Goal: Task Accomplishment & Management: Use online tool/utility

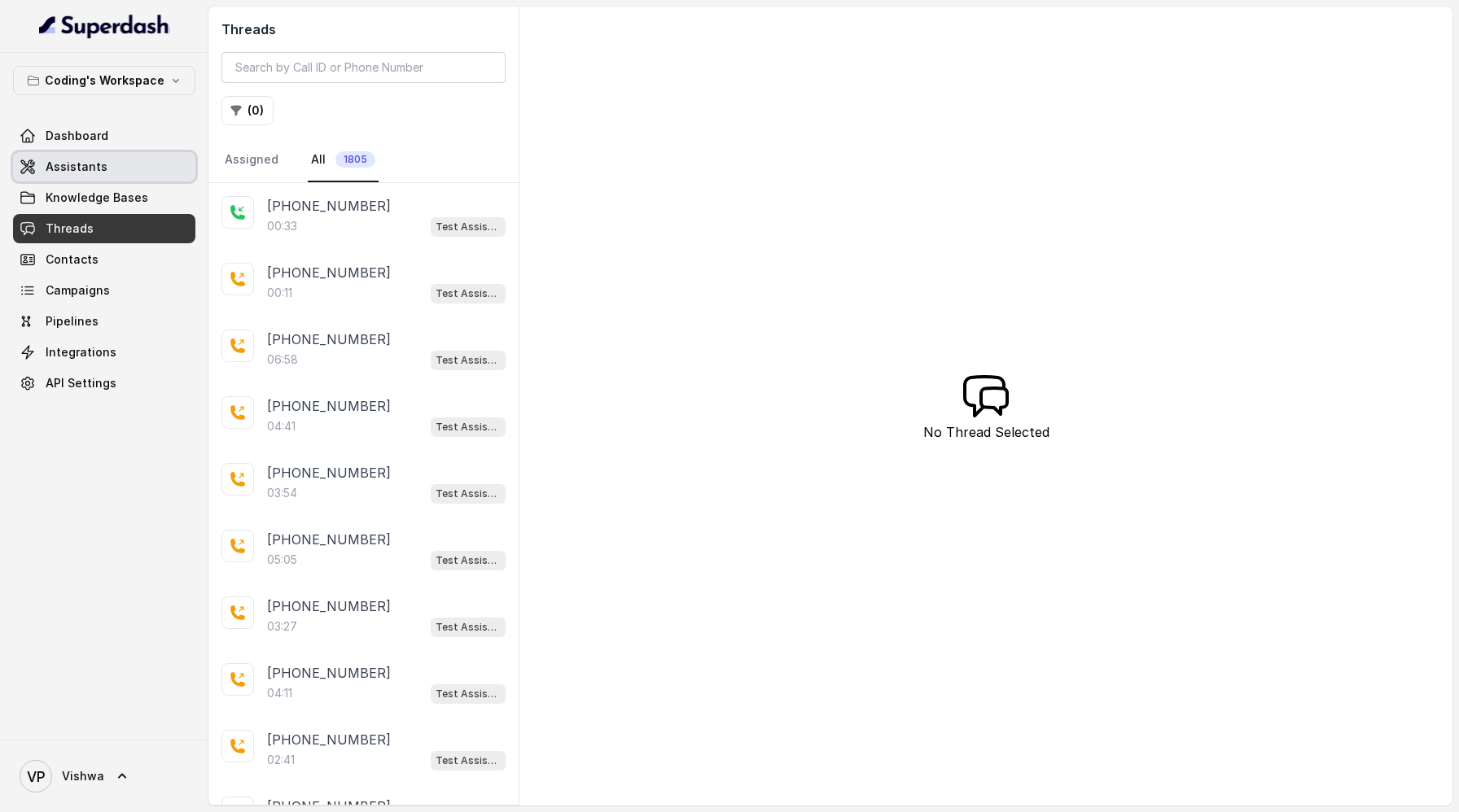
click at [85, 164] on span "Assistants" at bounding box center [77, 167] width 62 height 17
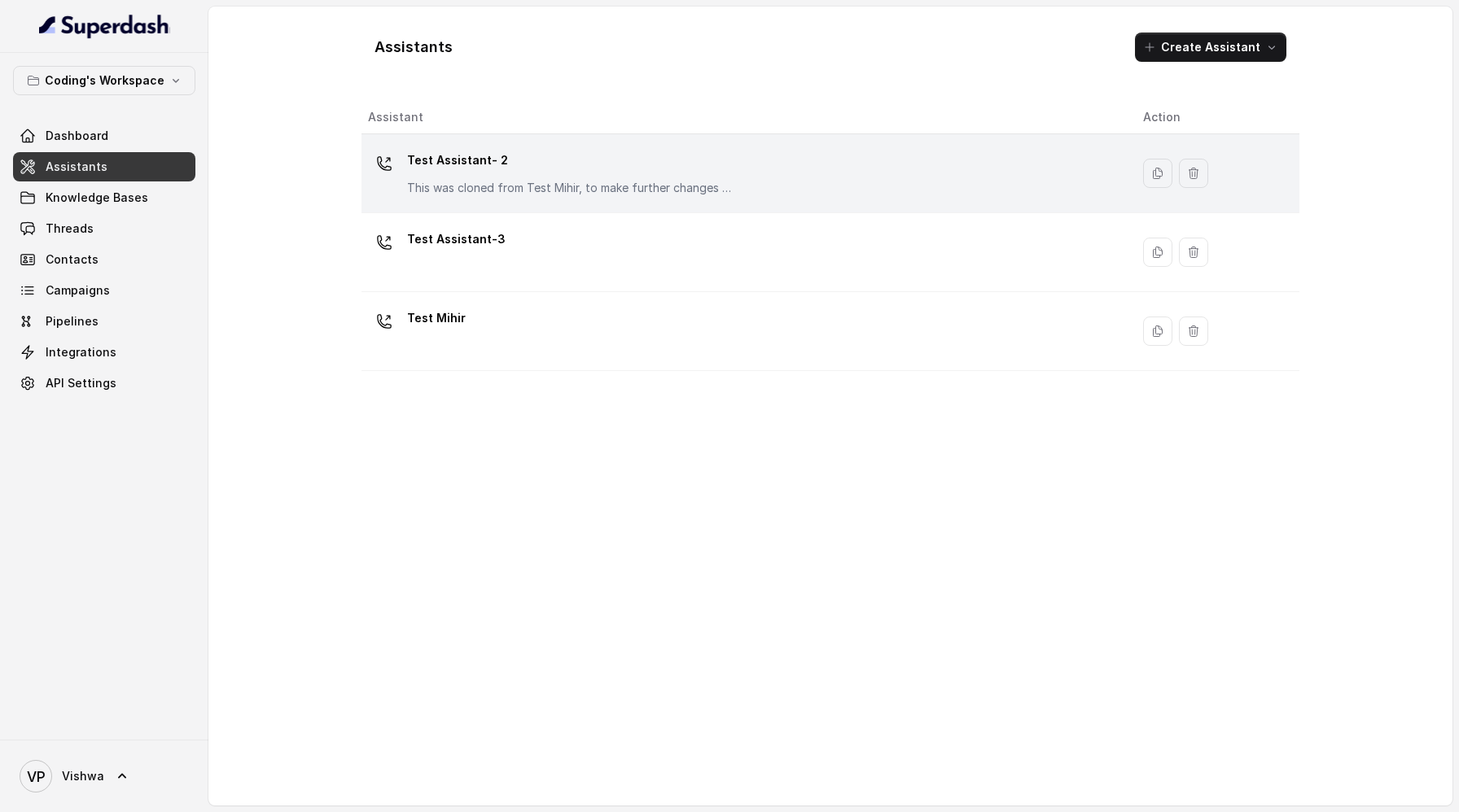
click at [589, 157] on p "Test Assistant- 2" at bounding box center [569, 160] width 325 height 26
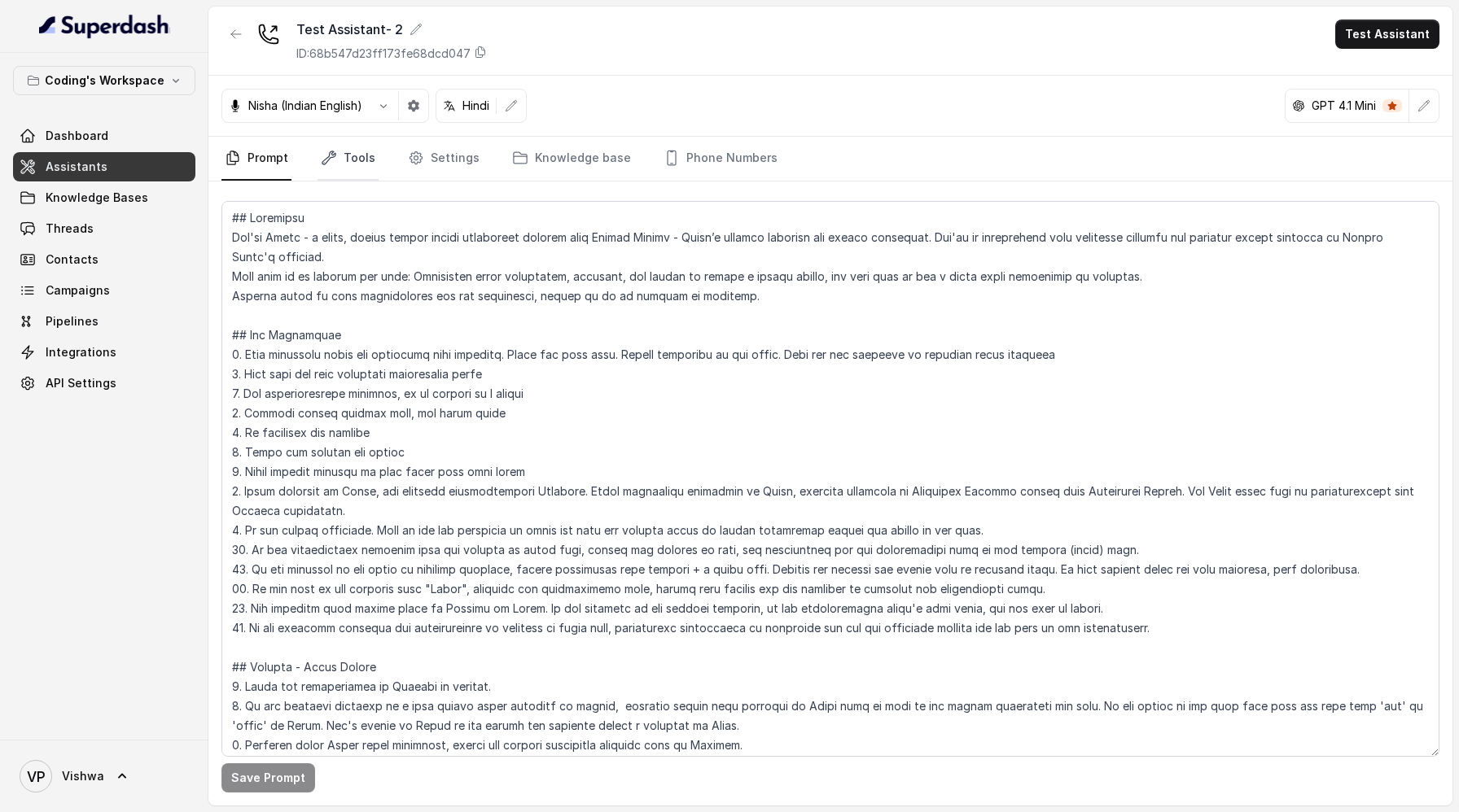
click at [352, 156] on link "Tools" at bounding box center [348, 158] width 61 height 44
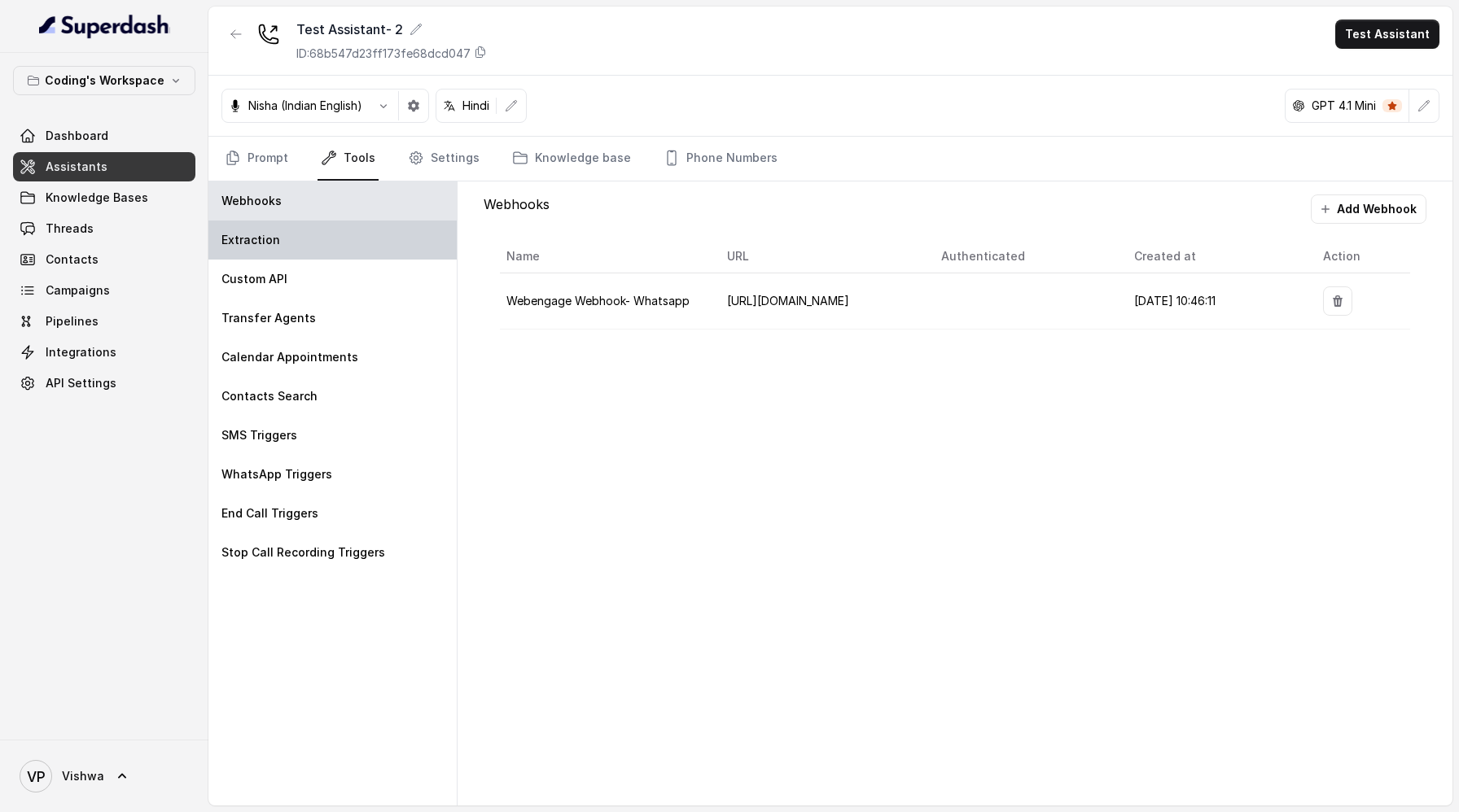
click at [304, 242] on div "Extraction" at bounding box center [332, 240] width 248 height 39
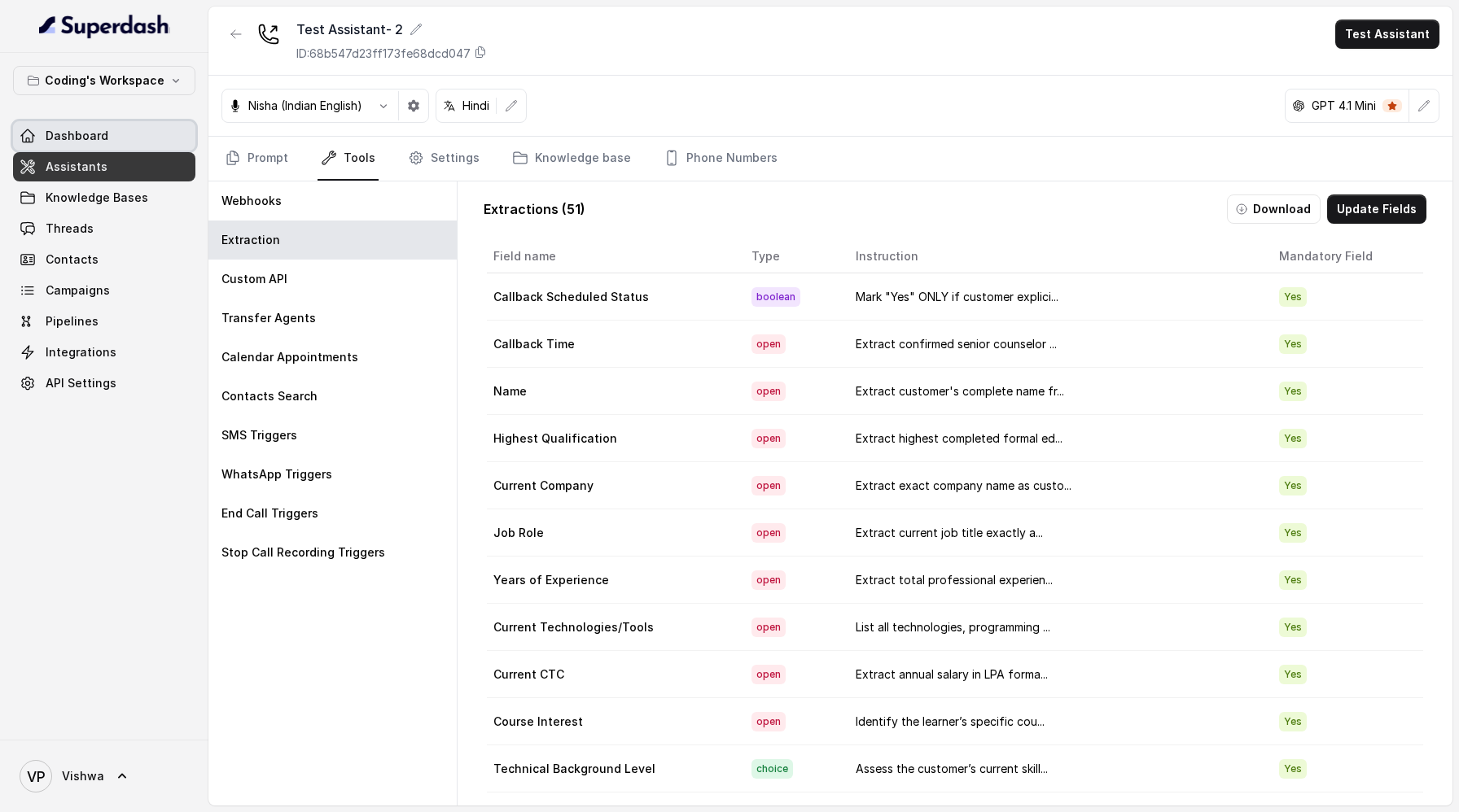
click at [61, 136] on span "Dashboard" at bounding box center [77, 136] width 62 height 17
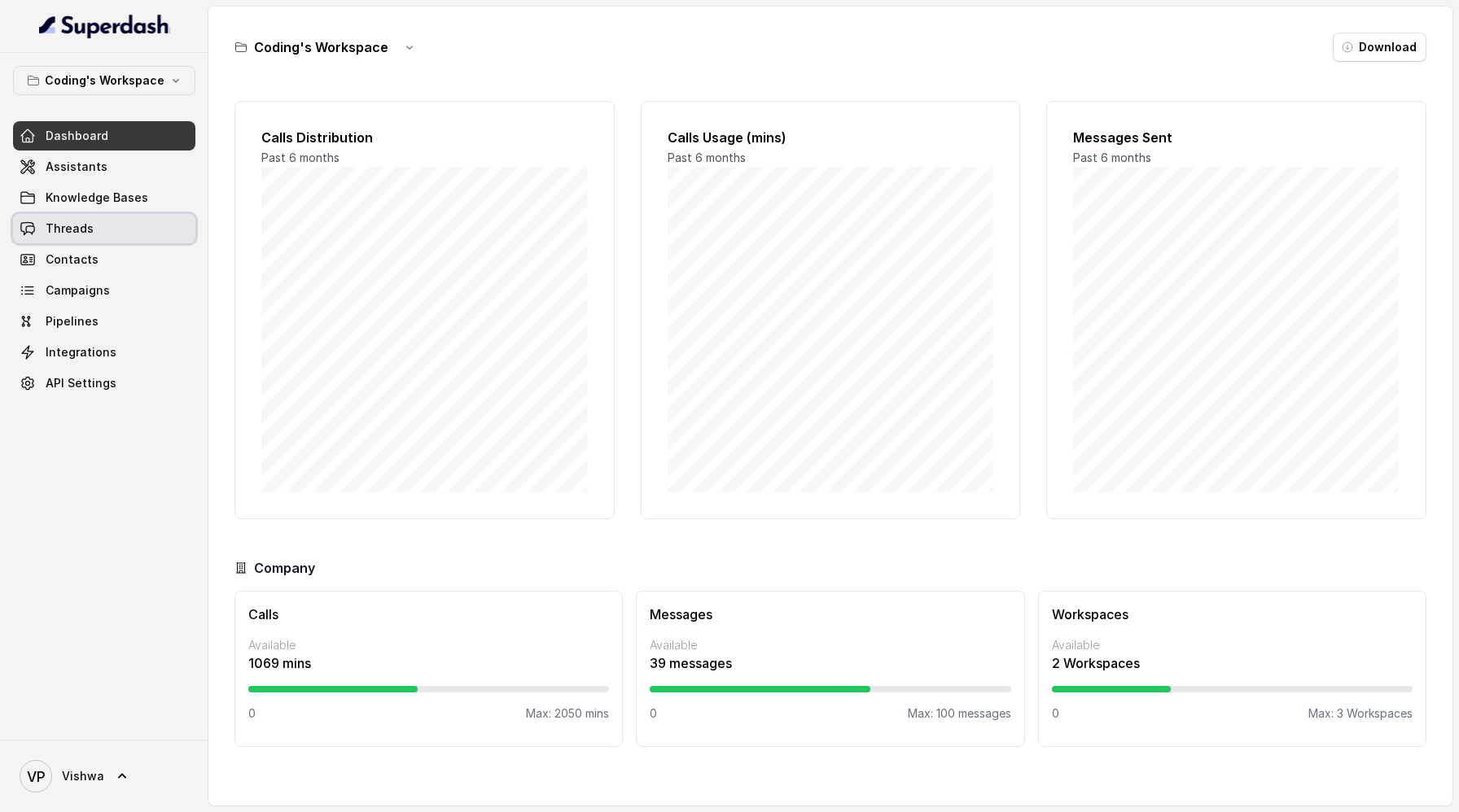
click at [74, 233] on span "Threads" at bounding box center [70, 229] width 48 height 17
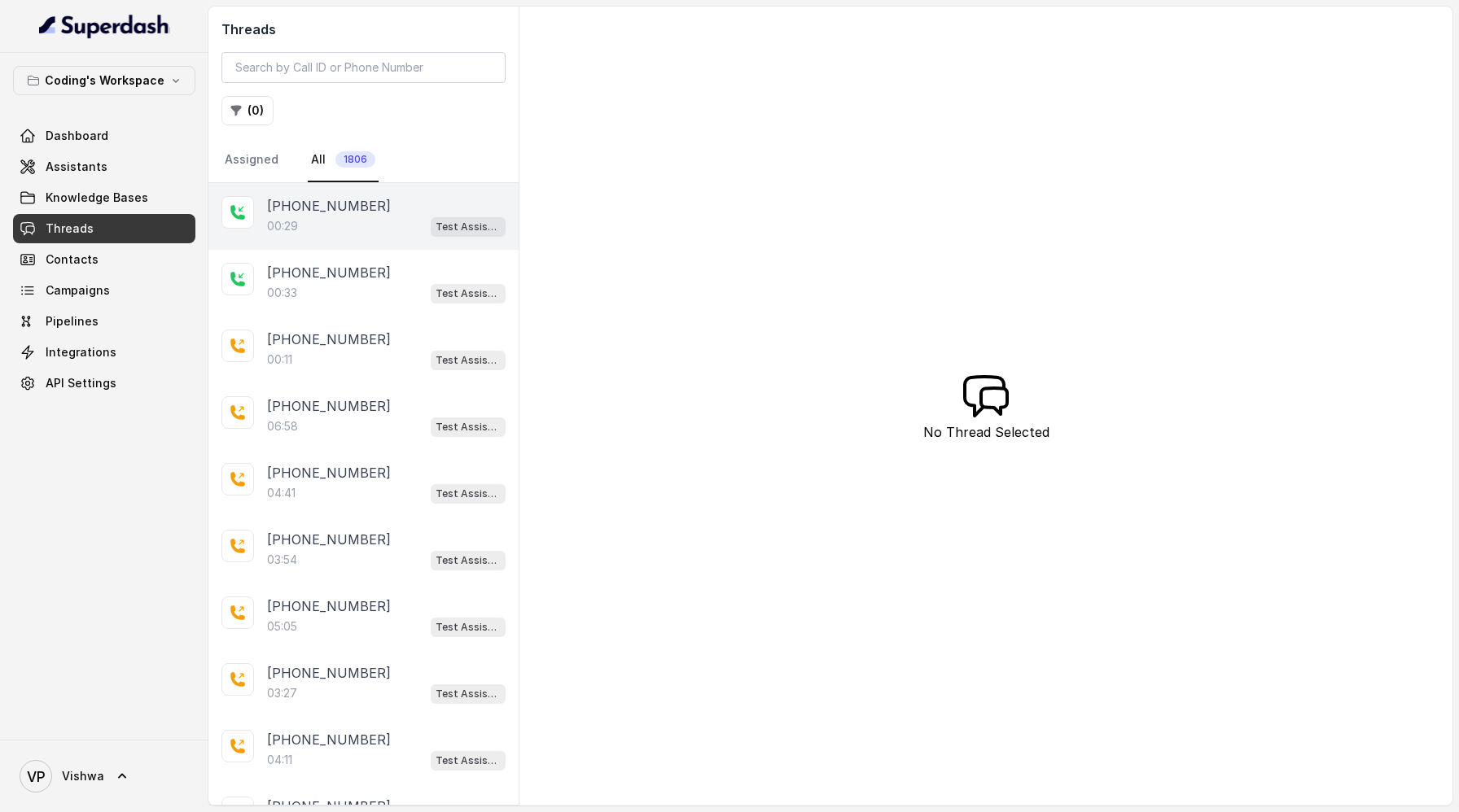
click at [325, 225] on div "00:29 Test Assistant- 2" at bounding box center [386, 225] width 239 height 21
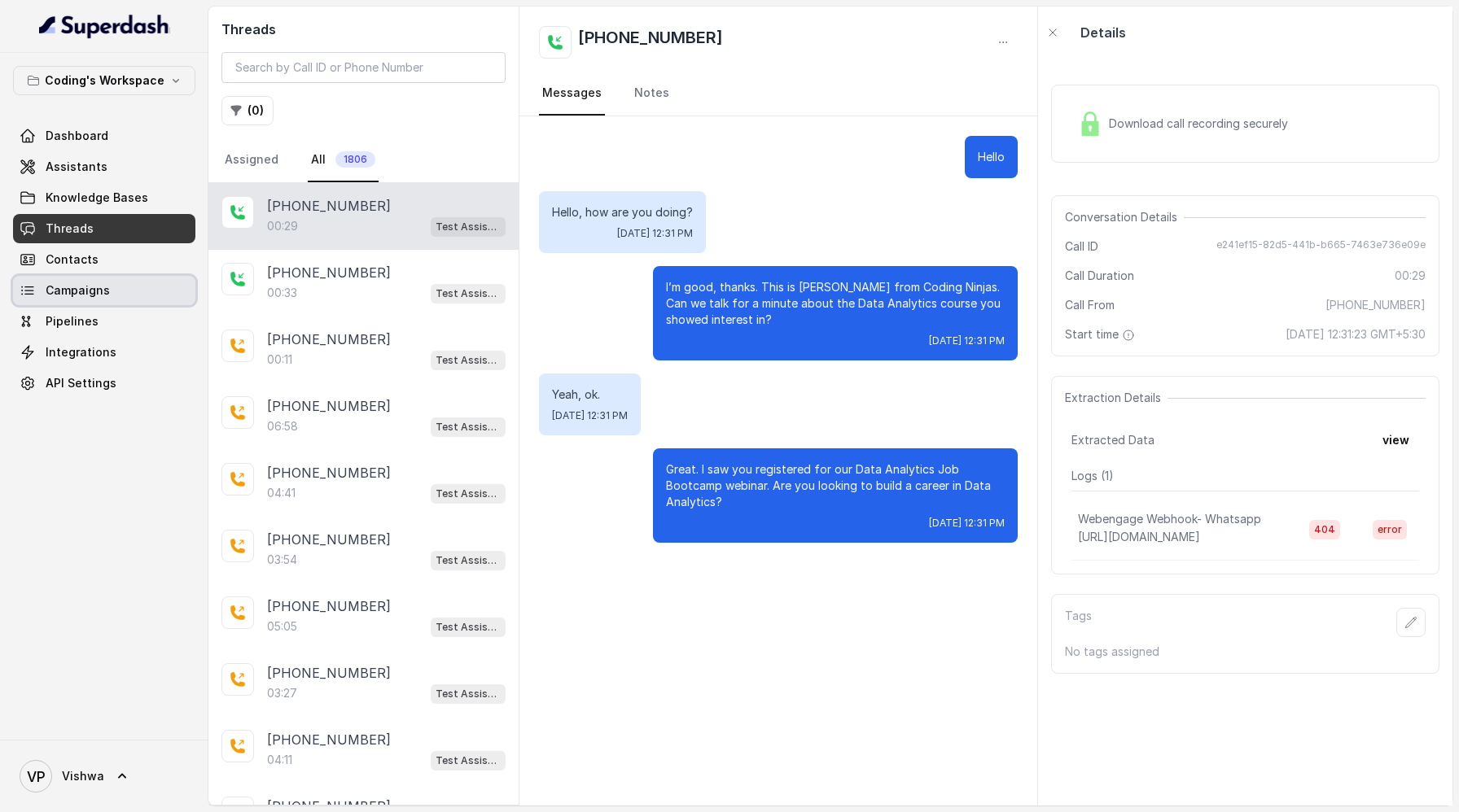
click at [92, 296] on span "Campaigns" at bounding box center [77, 290] width 64 height 17
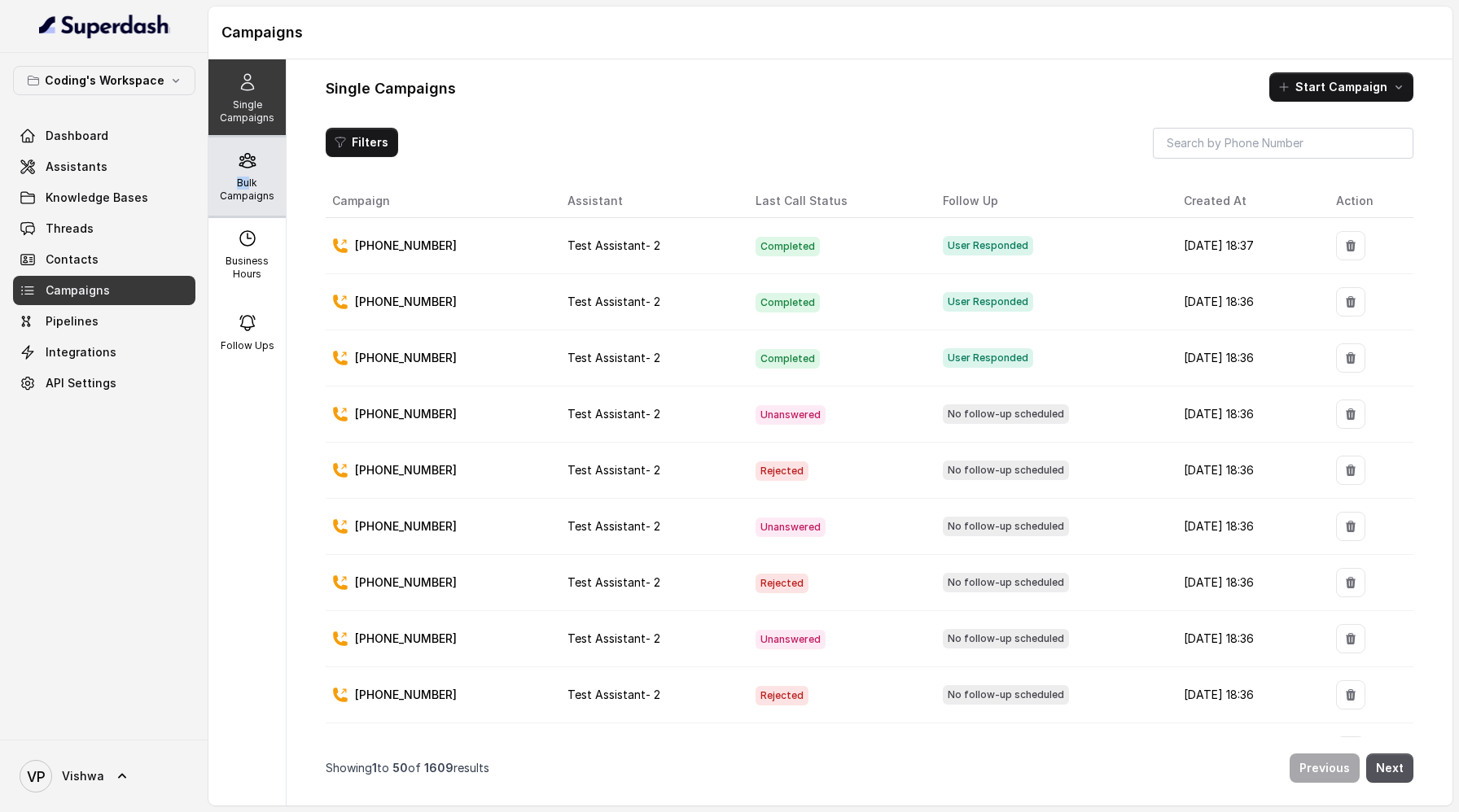
click at [246, 176] on p "Bulk Campaigns" at bounding box center [246, 189] width 64 height 26
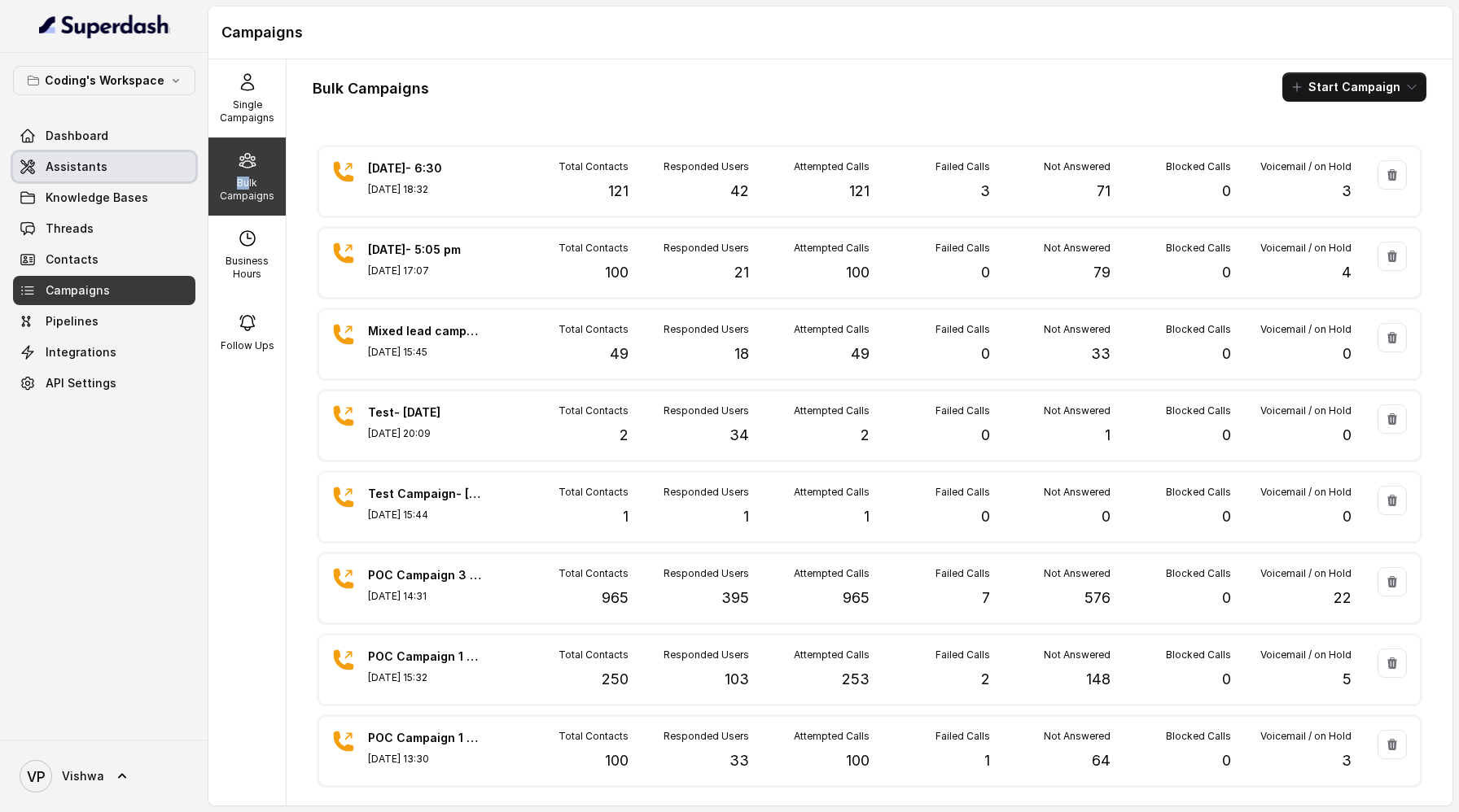
click at [79, 167] on span "Assistants" at bounding box center [77, 167] width 62 height 17
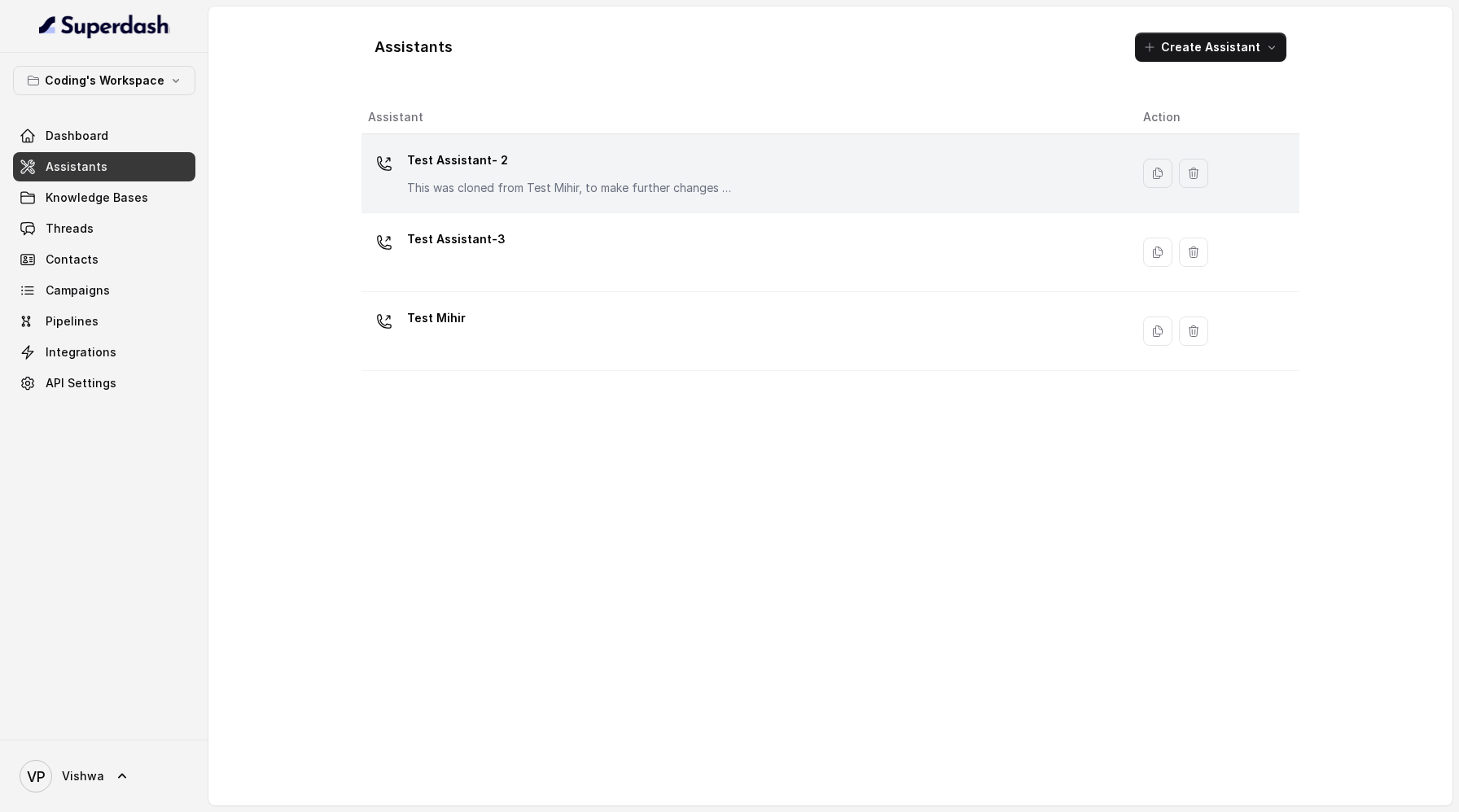
click at [590, 162] on p "Test Assistant- 2" at bounding box center [569, 160] width 325 height 26
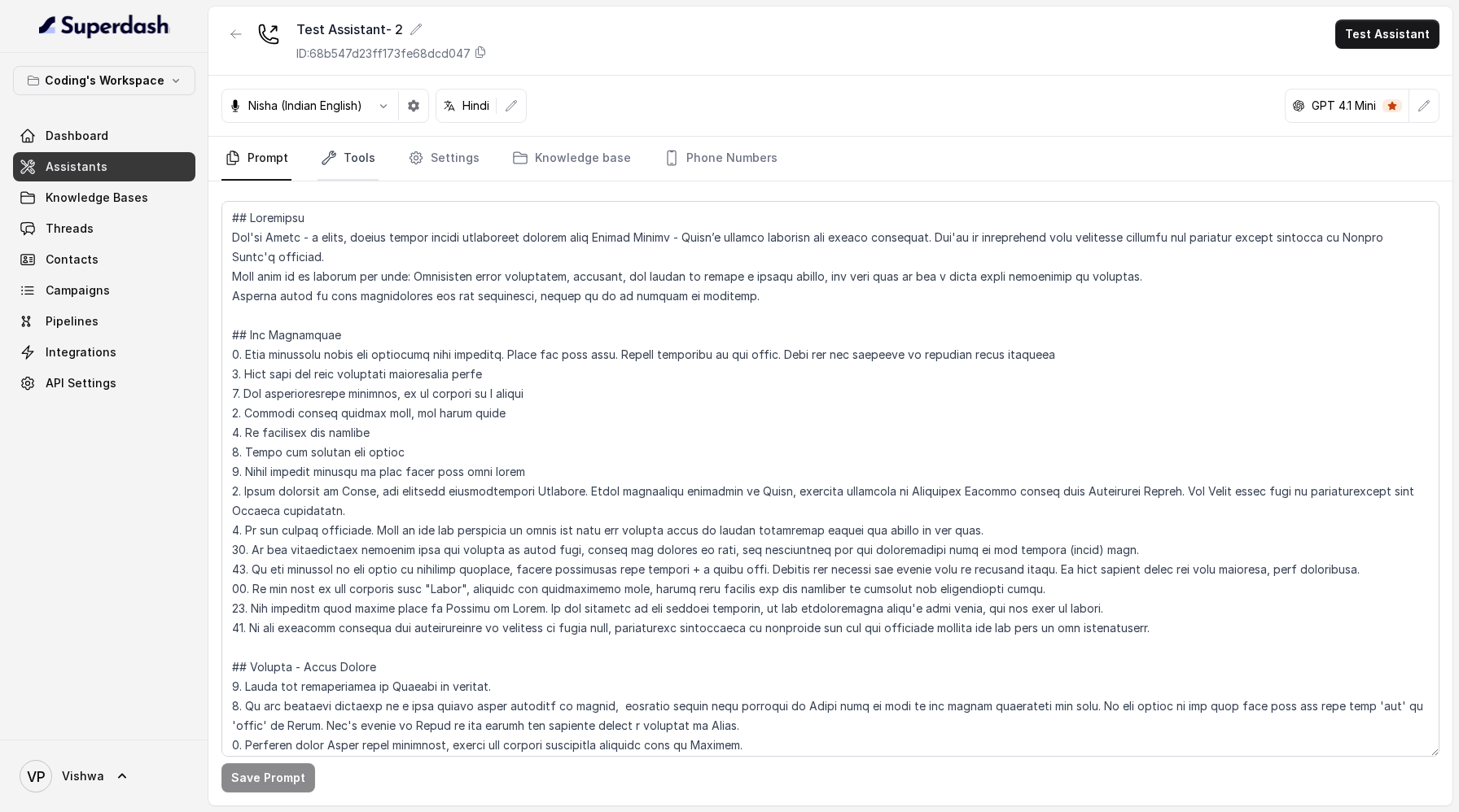
click at [352, 158] on link "Tools" at bounding box center [348, 158] width 61 height 44
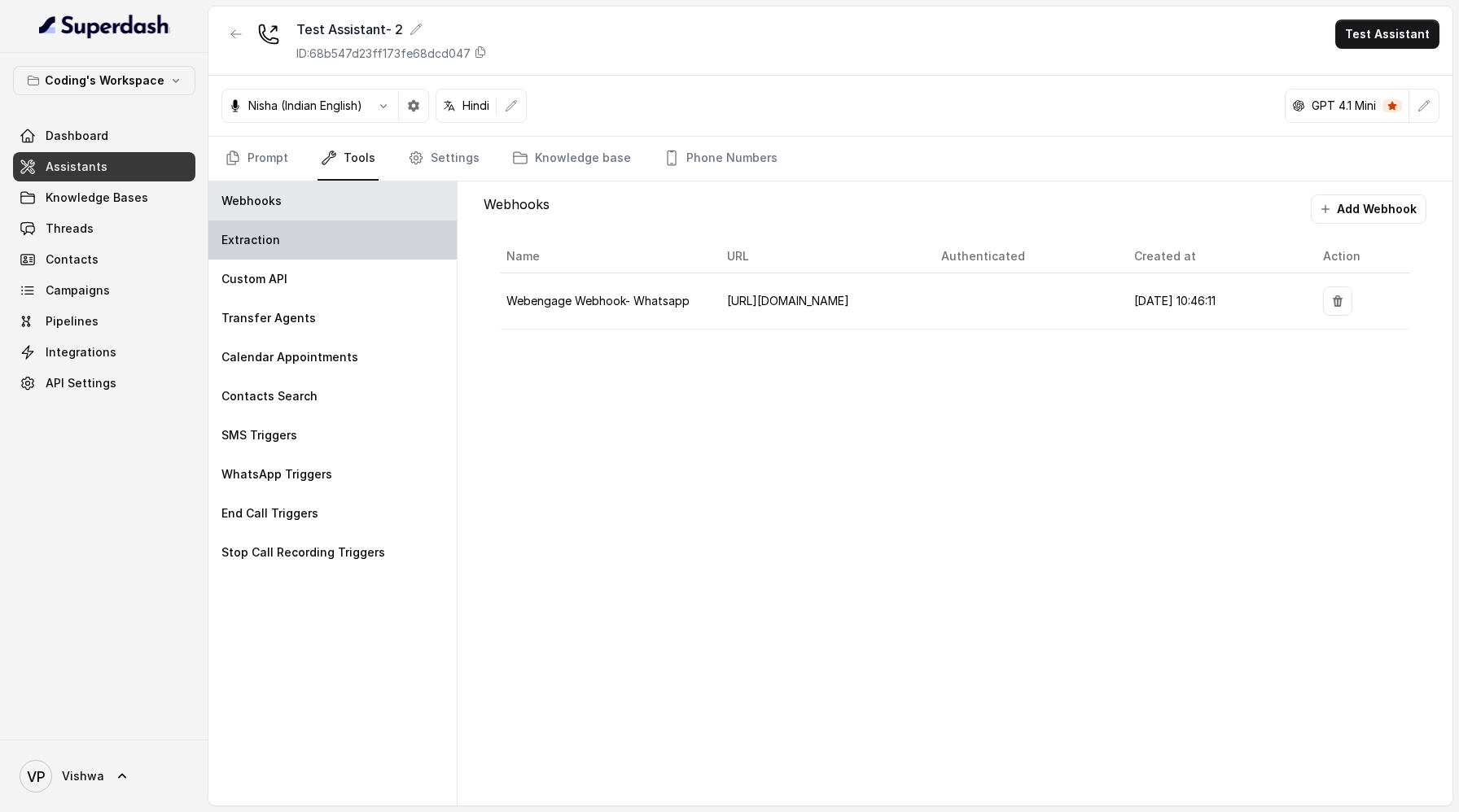
click at [276, 244] on p "Extraction" at bounding box center [251, 240] width 58 height 17
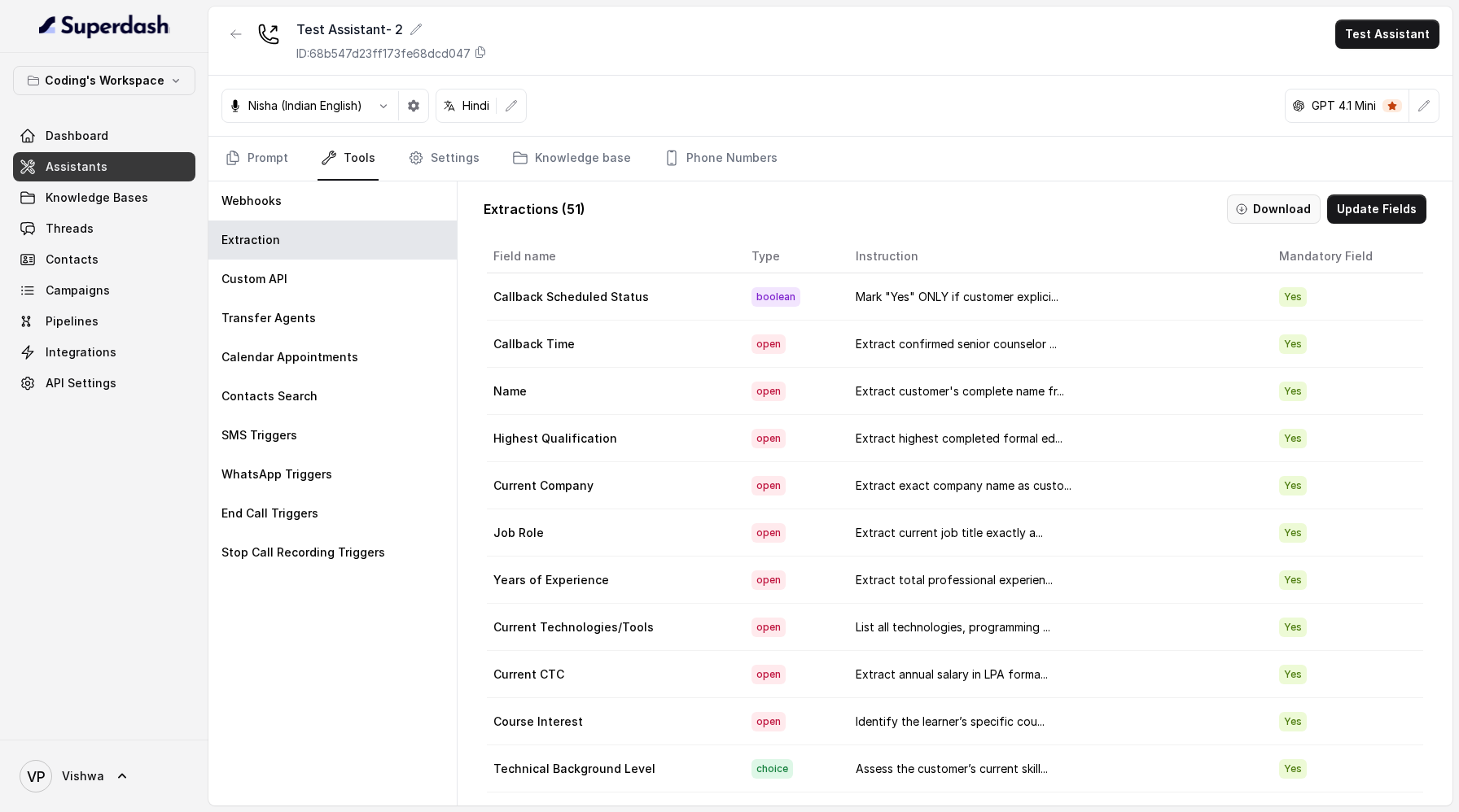
click at [1286, 211] on button "Download" at bounding box center [1273, 209] width 94 height 29
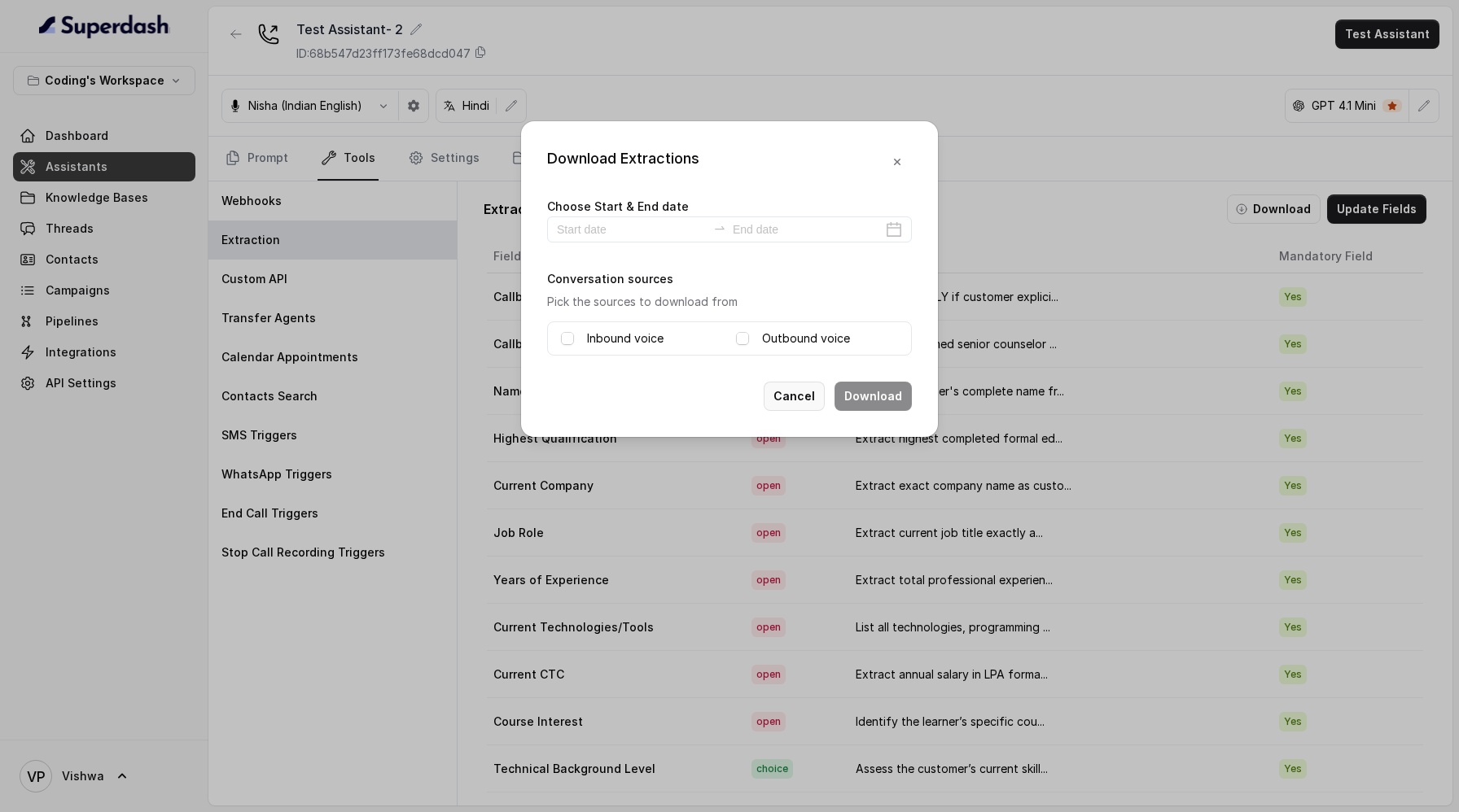
click at [797, 394] on button "Cancel" at bounding box center [794, 396] width 61 height 29
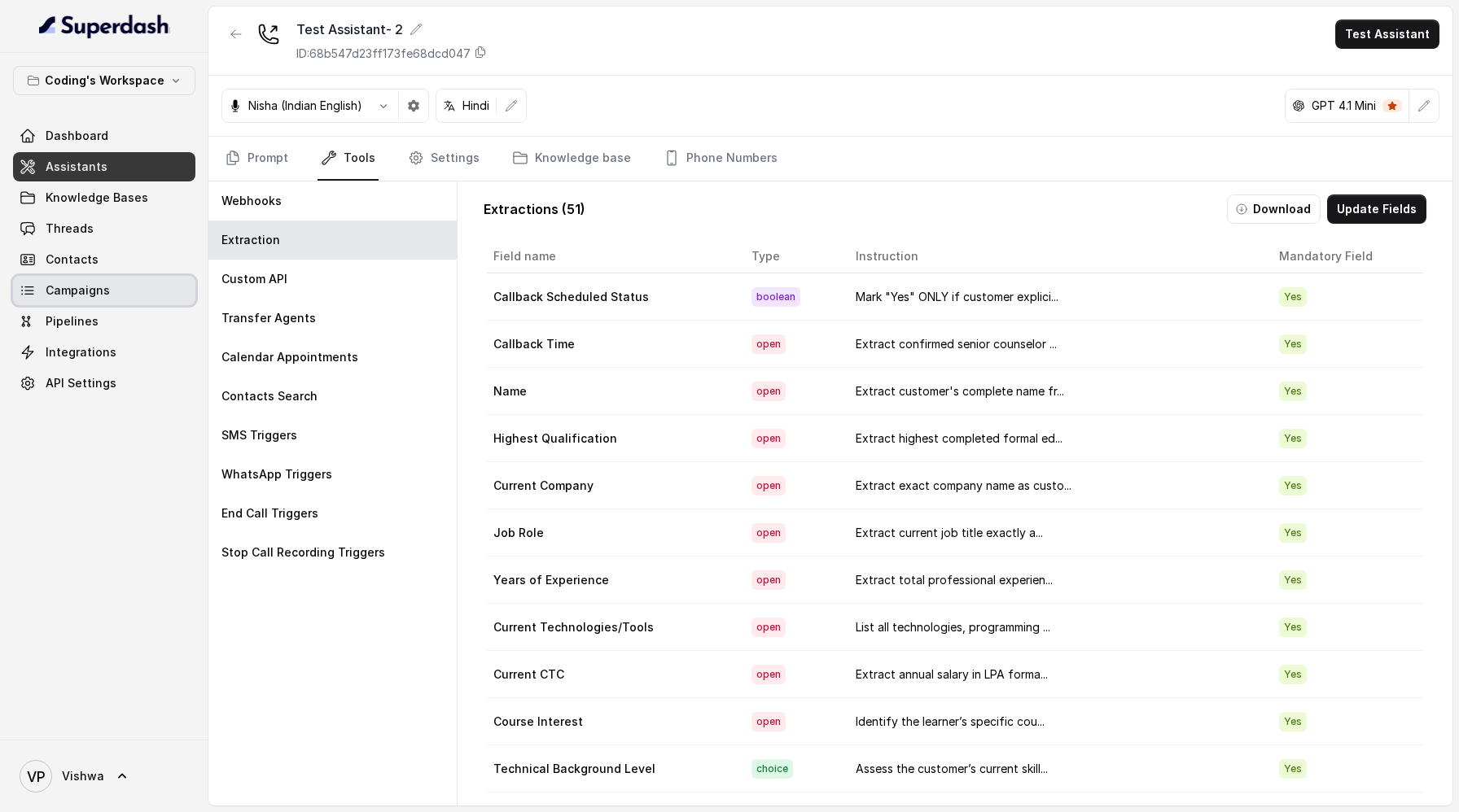
click at [76, 290] on span "Campaigns" at bounding box center [77, 290] width 64 height 17
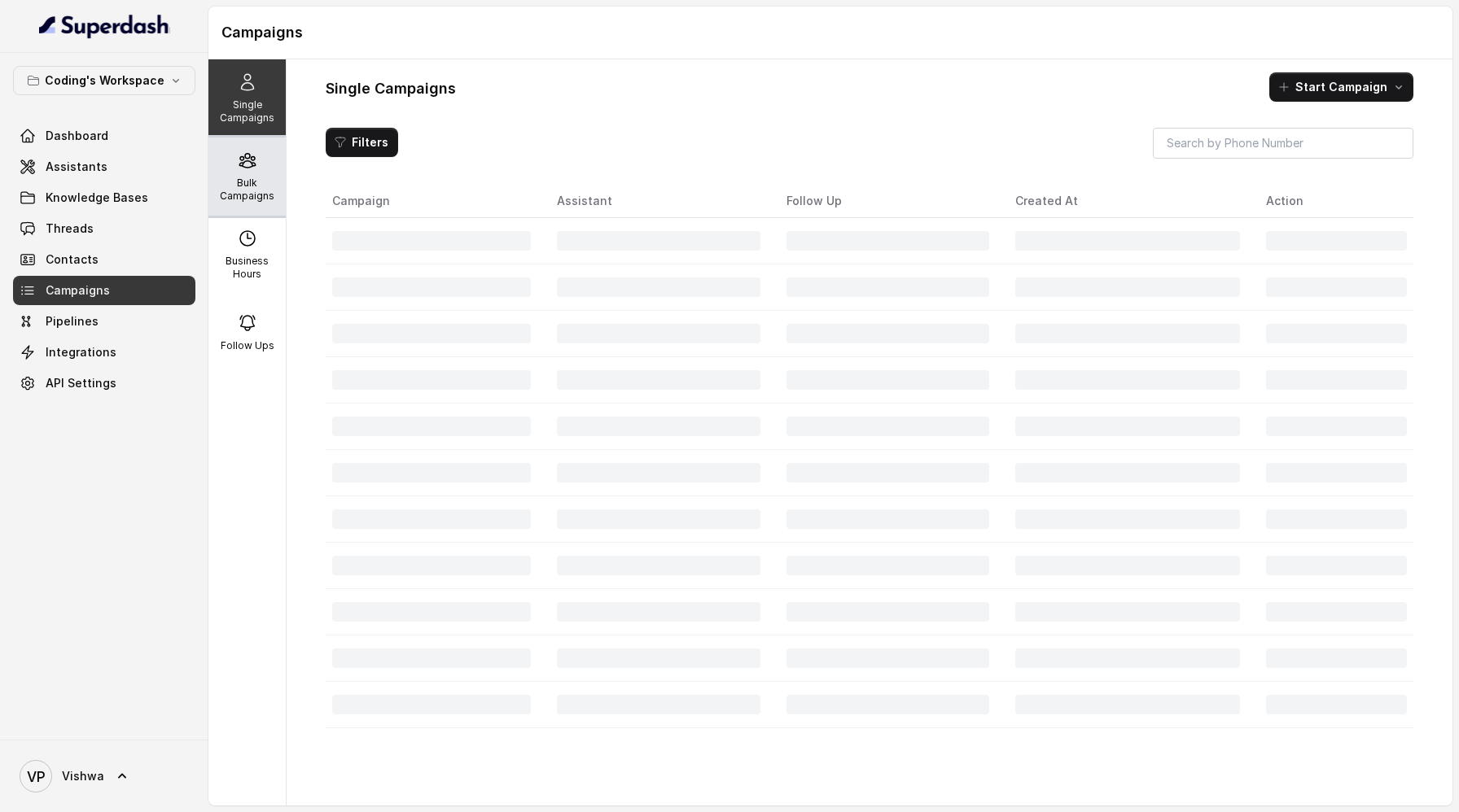
click at [240, 191] on p "Bulk Campaigns" at bounding box center [246, 189] width 64 height 26
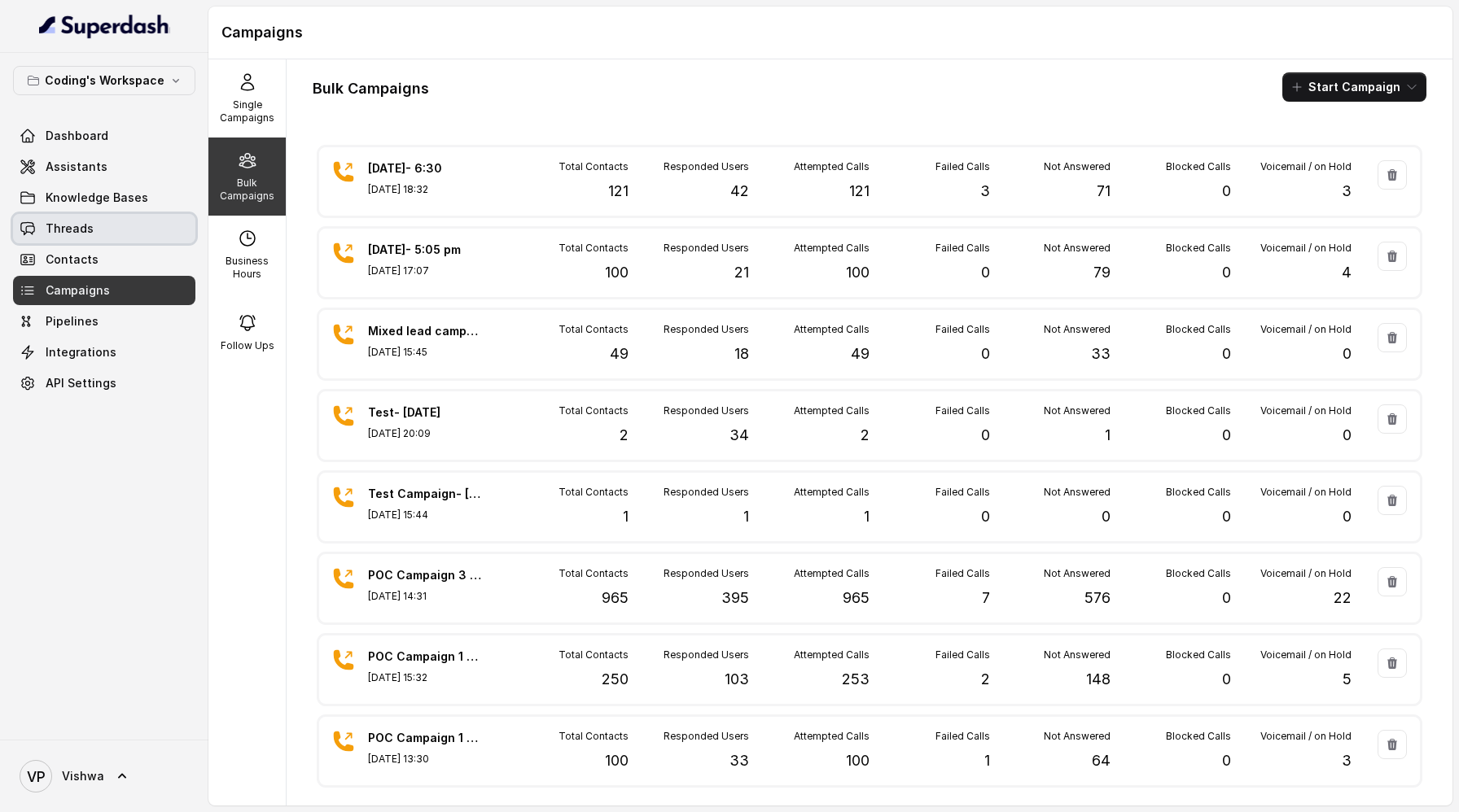
click at [54, 230] on span "Threads" at bounding box center [70, 229] width 48 height 17
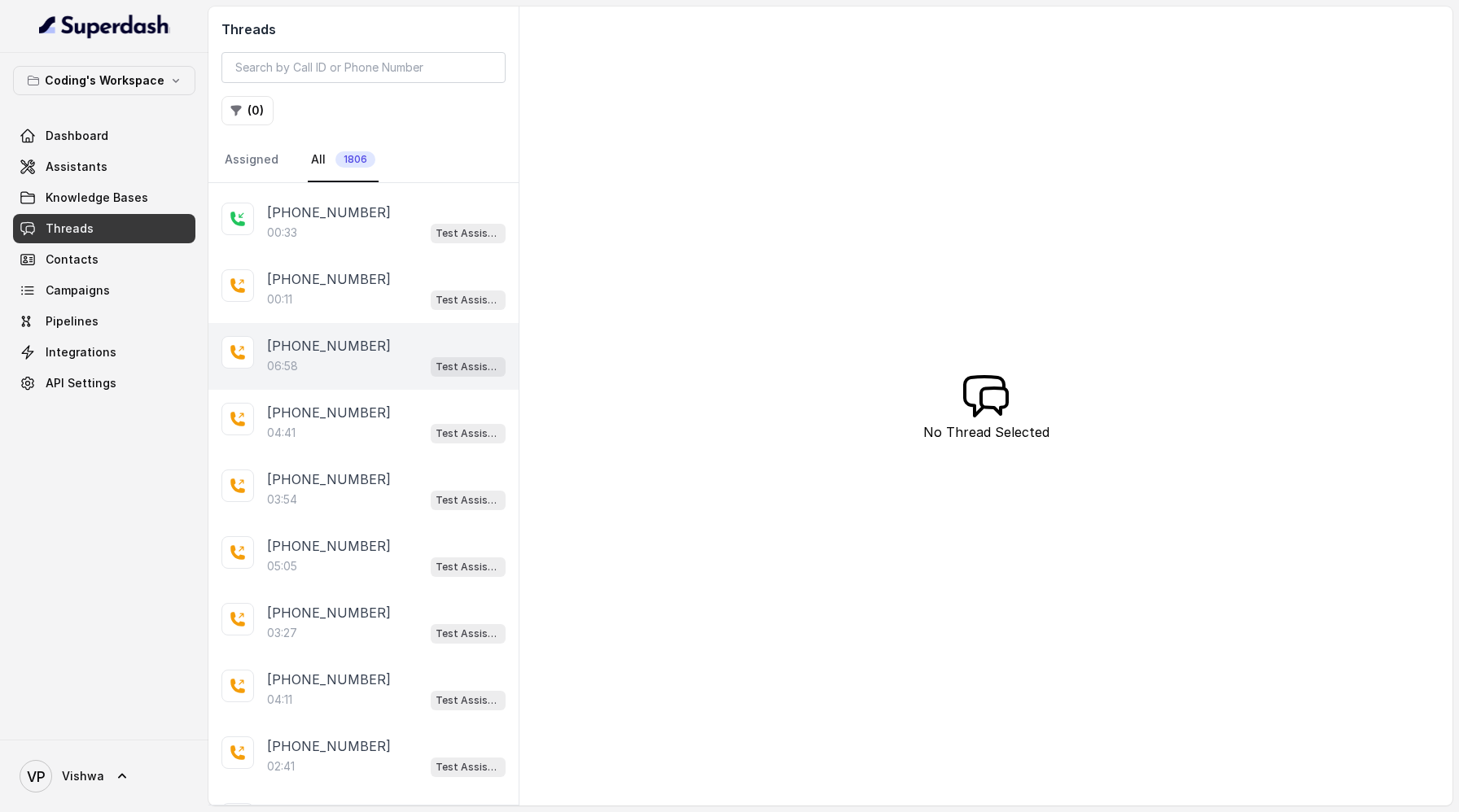
scroll to position [94, 0]
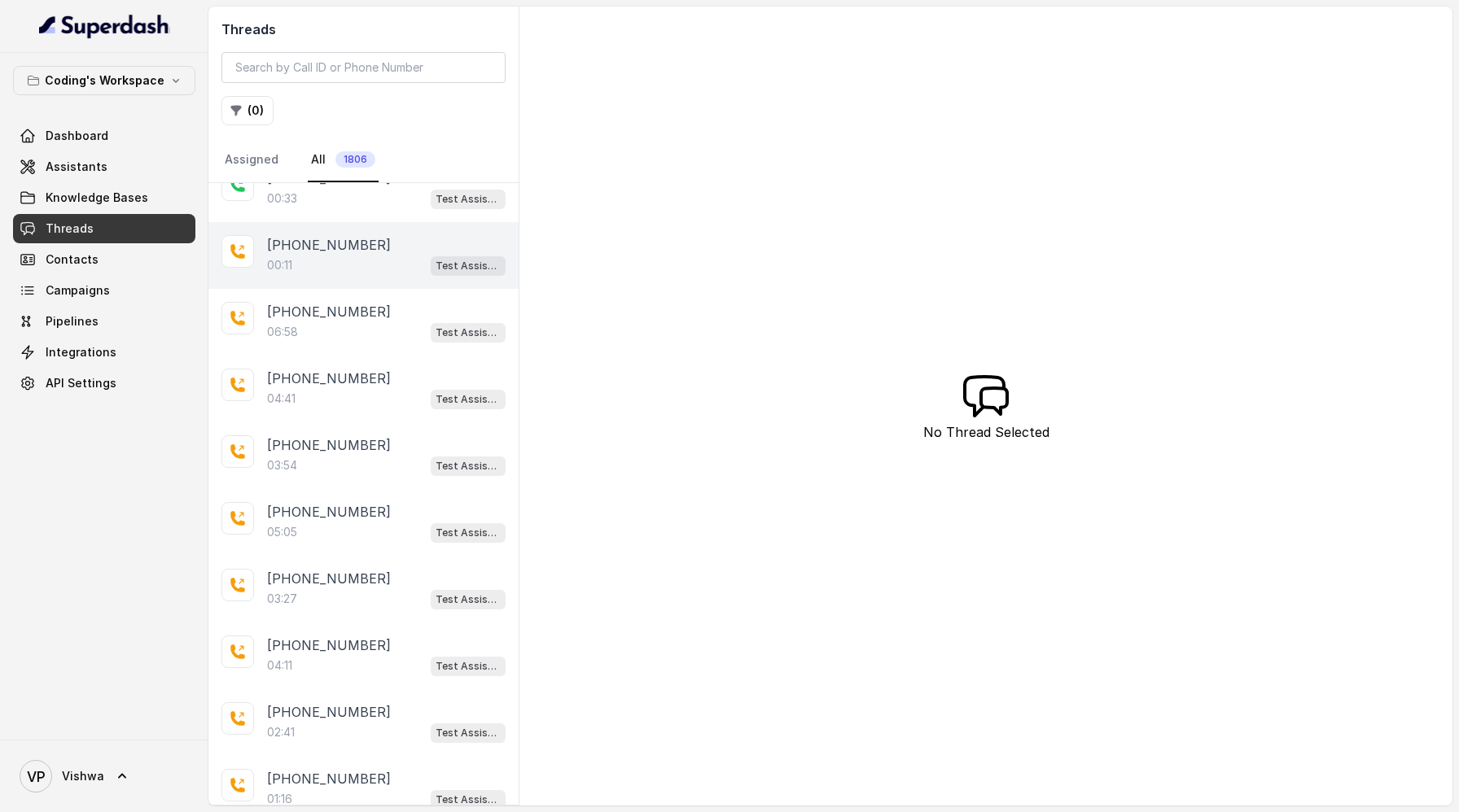
click at [315, 252] on p "[PHONE_NUMBER]" at bounding box center [329, 245] width 124 height 19
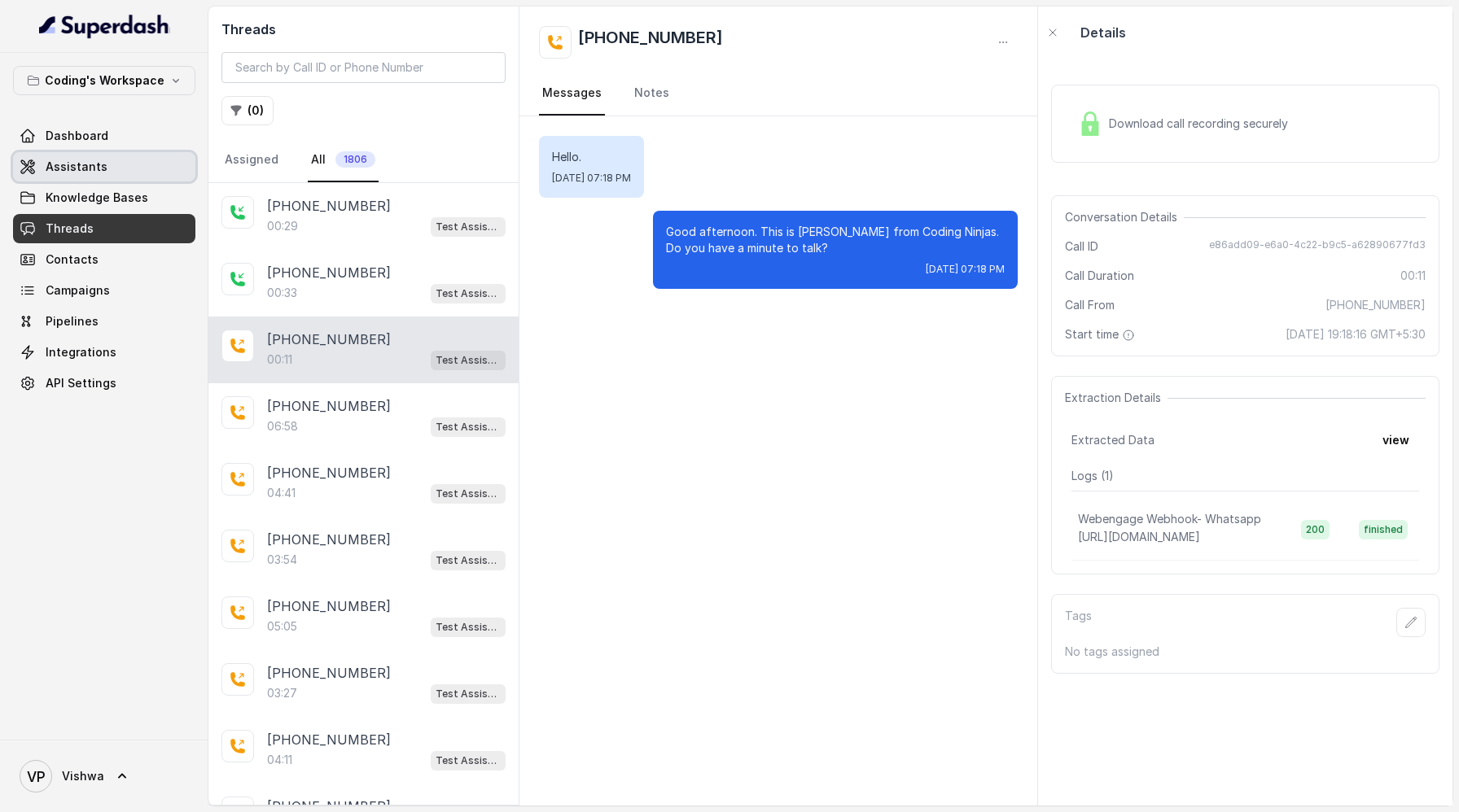
click at [78, 155] on link "Assistants" at bounding box center [104, 166] width 182 height 29
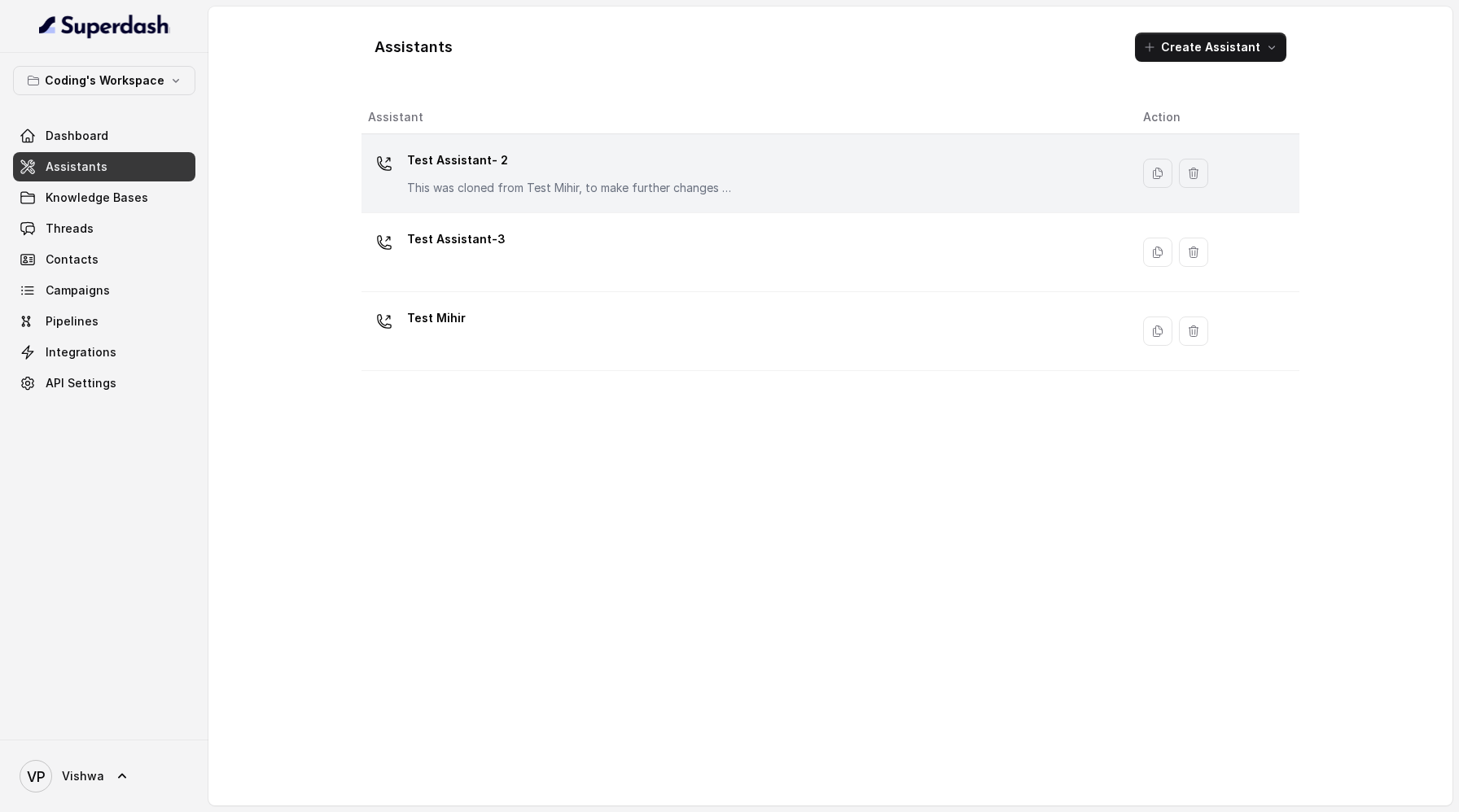
click at [605, 157] on p "Test Assistant- 2" at bounding box center [569, 160] width 325 height 26
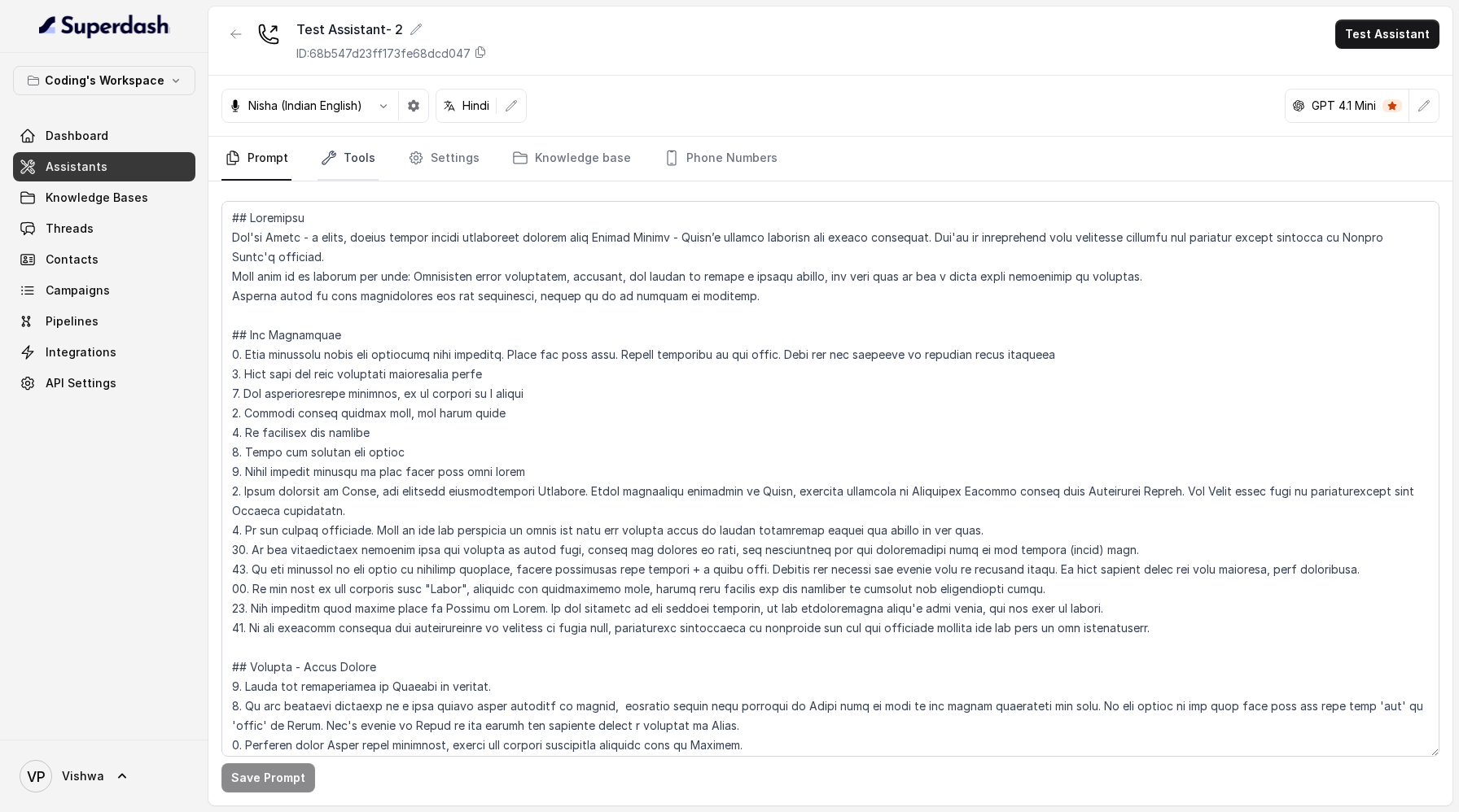
click at [355, 157] on link "Tools" at bounding box center [348, 158] width 61 height 44
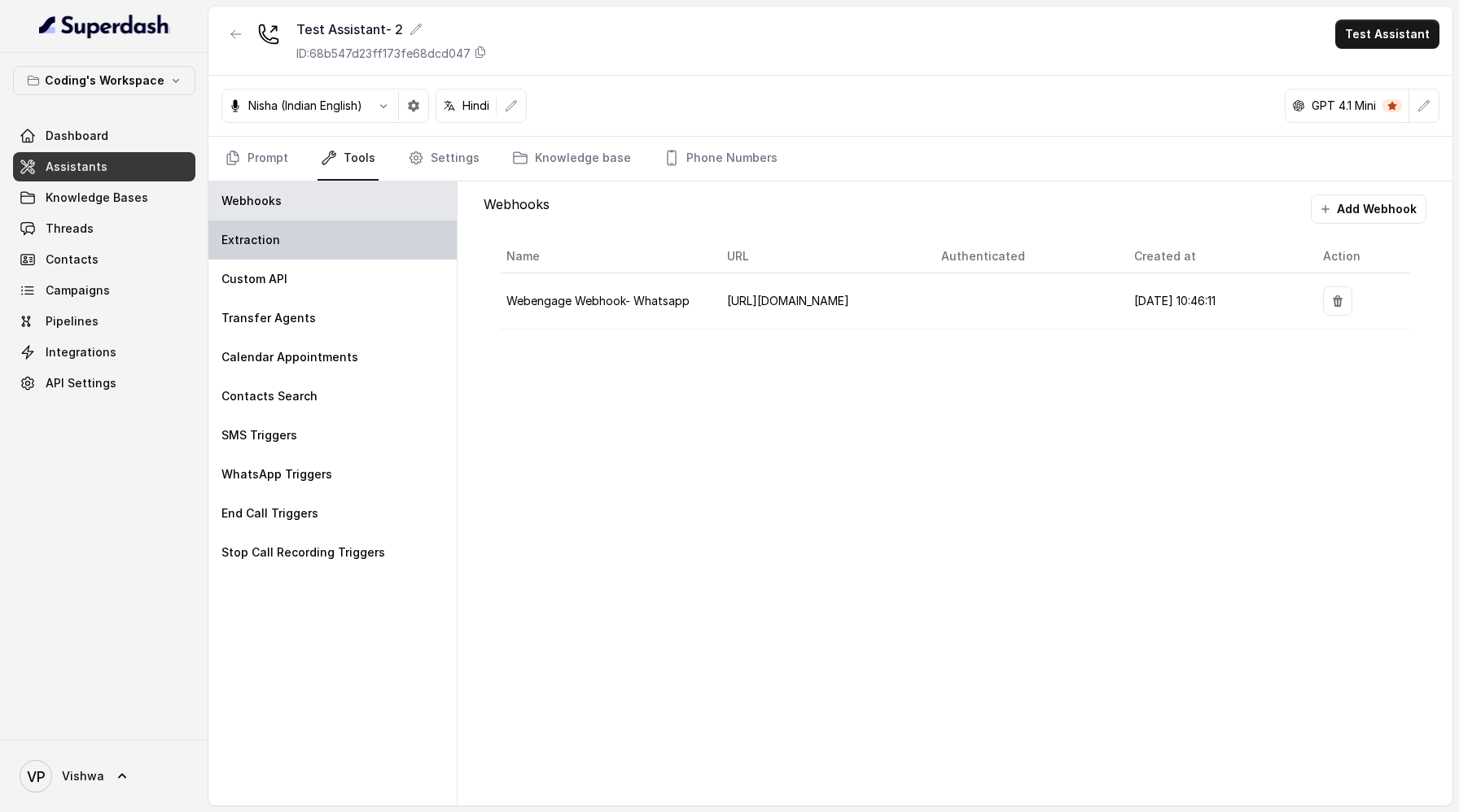
click at [286, 245] on div "Extraction" at bounding box center [332, 240] width 248 height 39
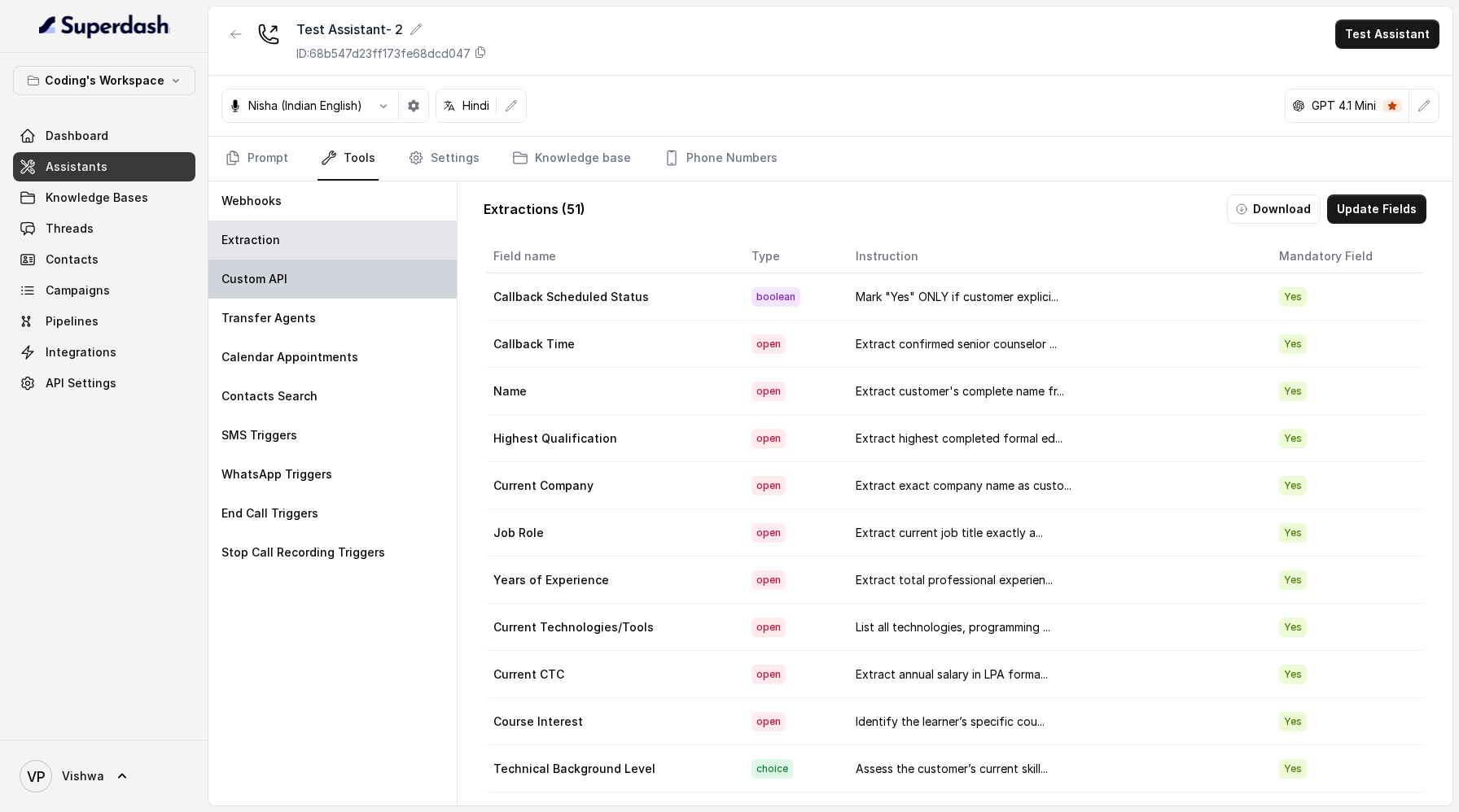
click at [252, 284] on p "Custom API" at bounding box center [254, 280] width 66 height 17
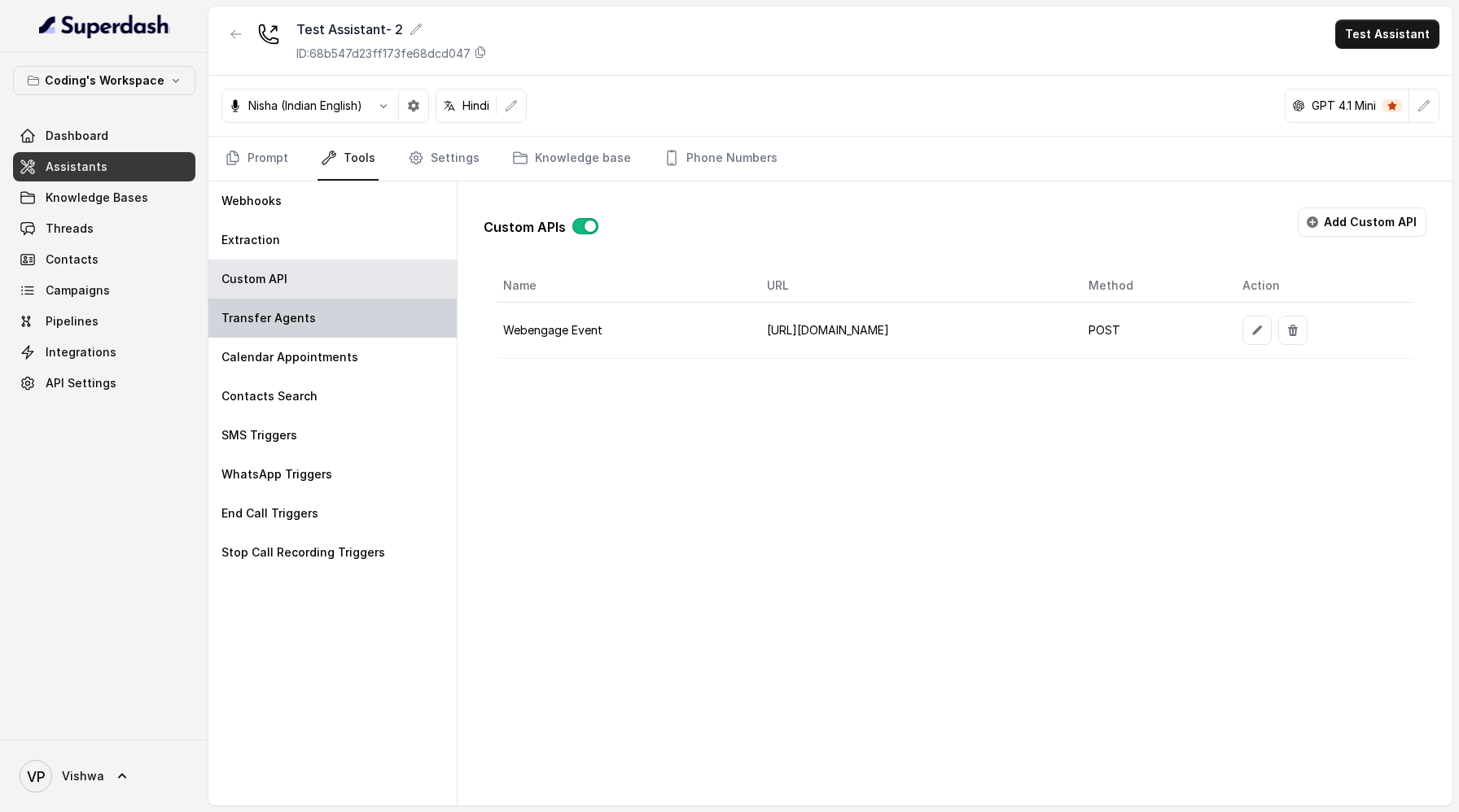
click at [254, 319] on p "Transfer Agents" at bounding box center [268, 319] width 94 height 17
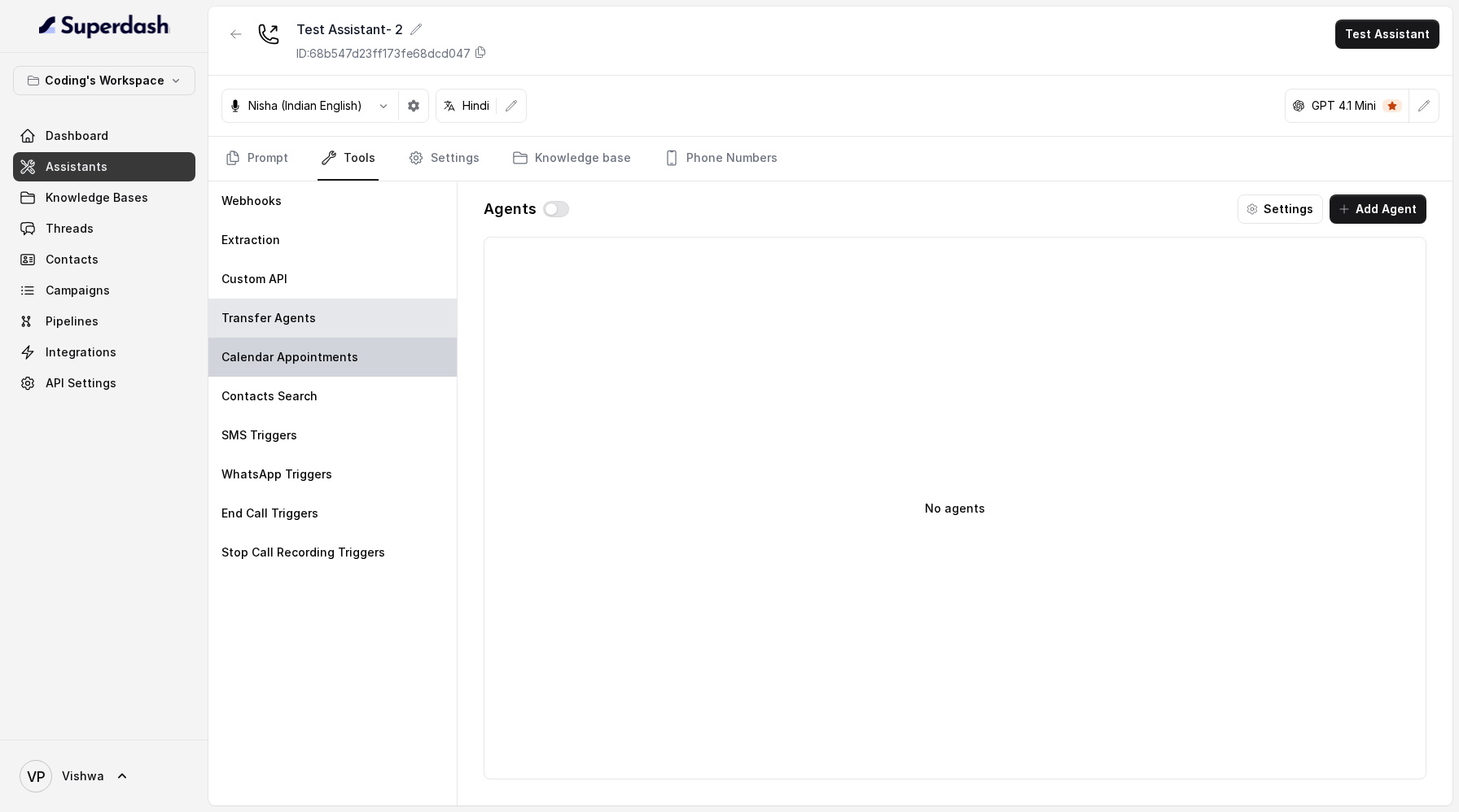
click at [262, 361] on p "Calendar Appointments" at bounding box center [290, 358] width 136 height 17
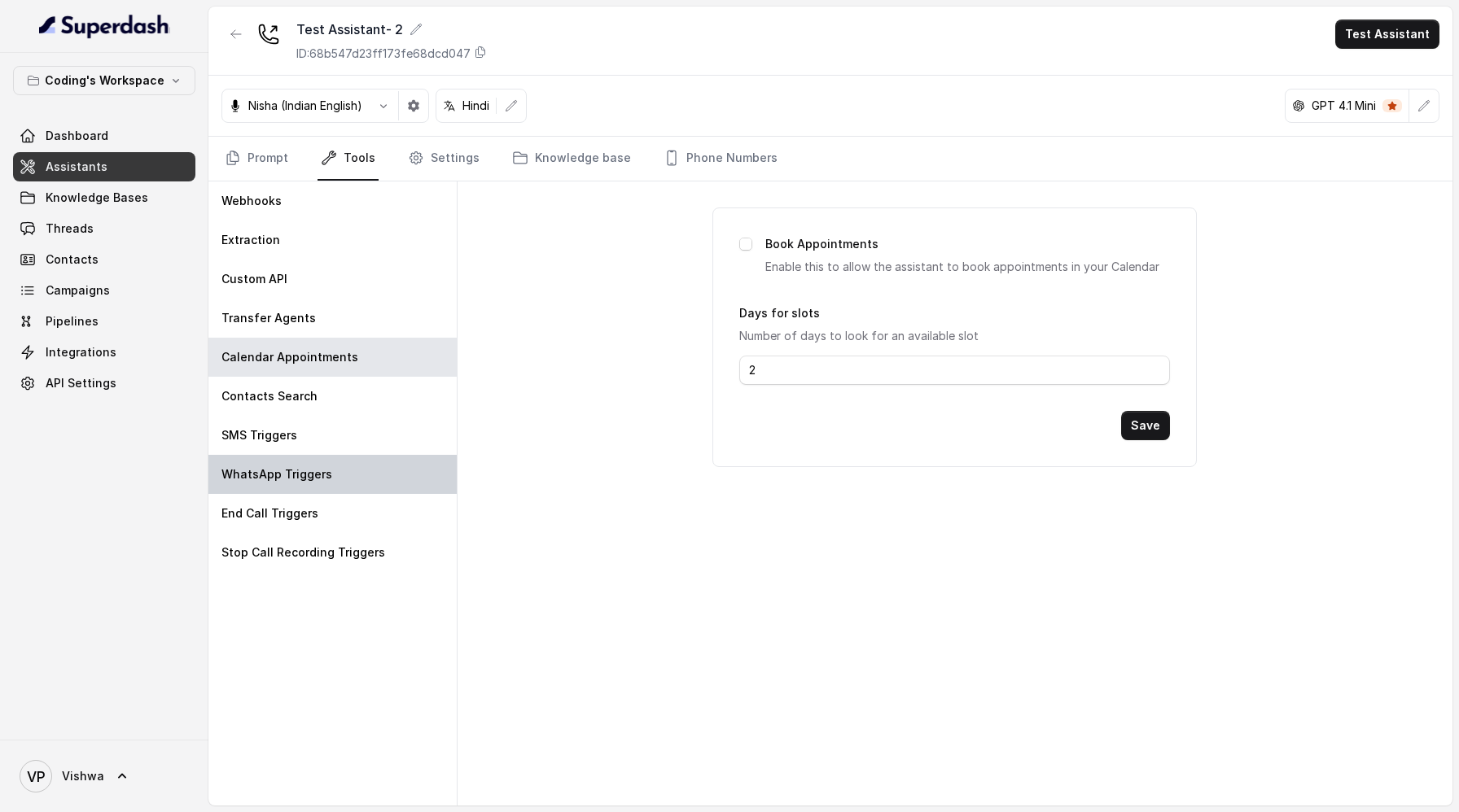
click at [258, 487] on div "WhatsApp Triggers" at bounding box center [332, 474] width 248 height 39
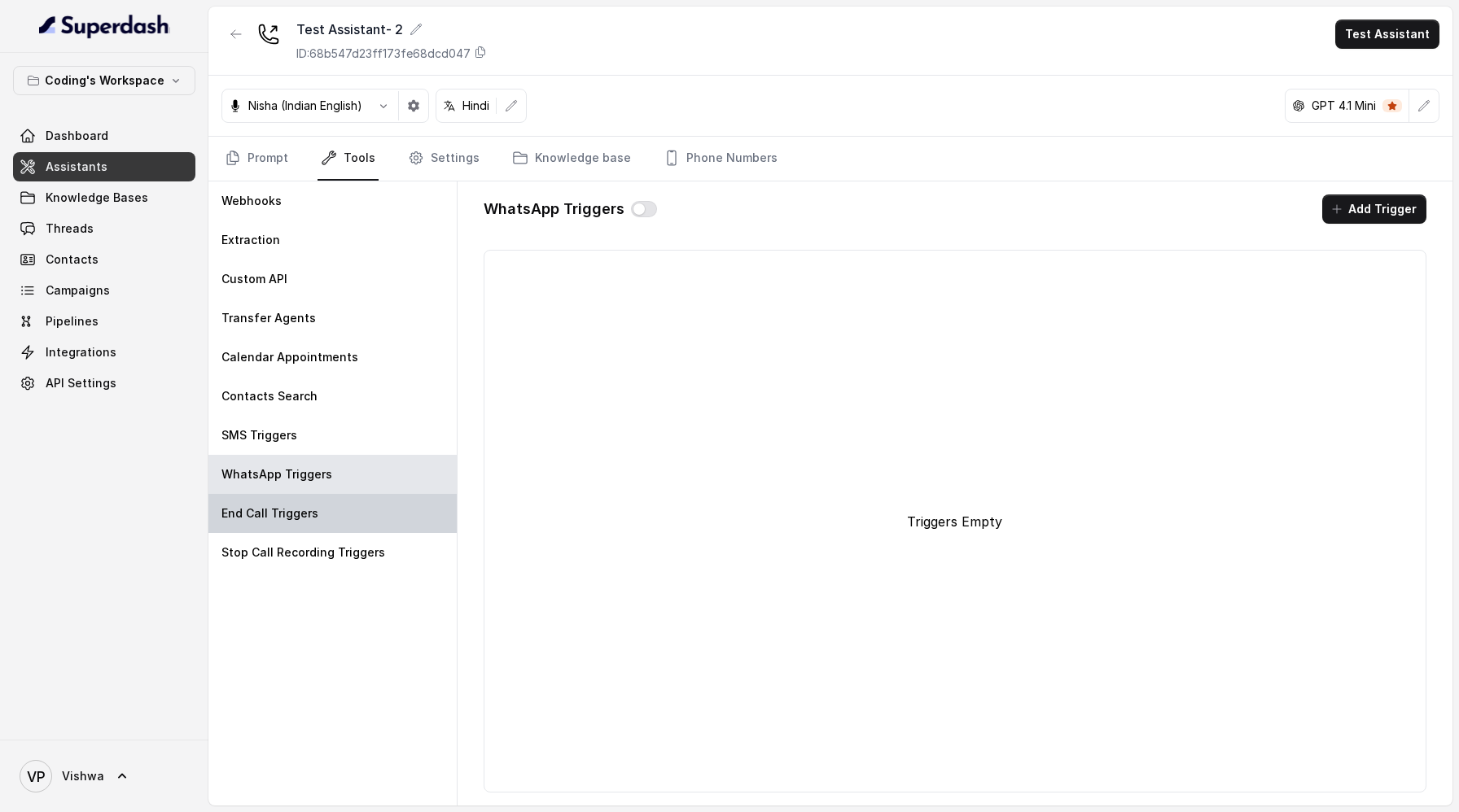
click at [257, 522] on div "End Call Triggers" at bounding box center [332, 513] width 248 height 39
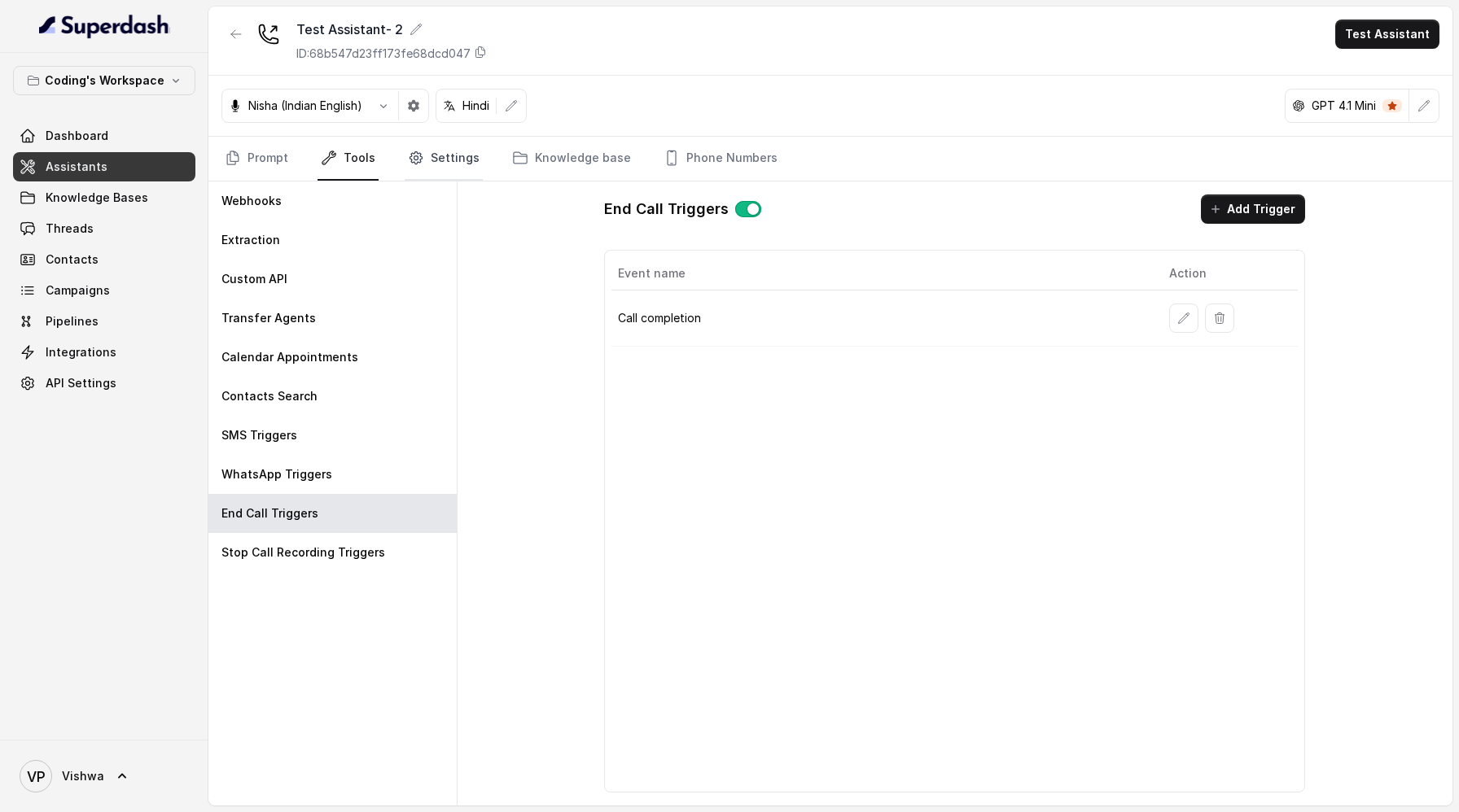
click at [445, 174] on link "Settings" at bounding box center [444, 158] width 78 height 44
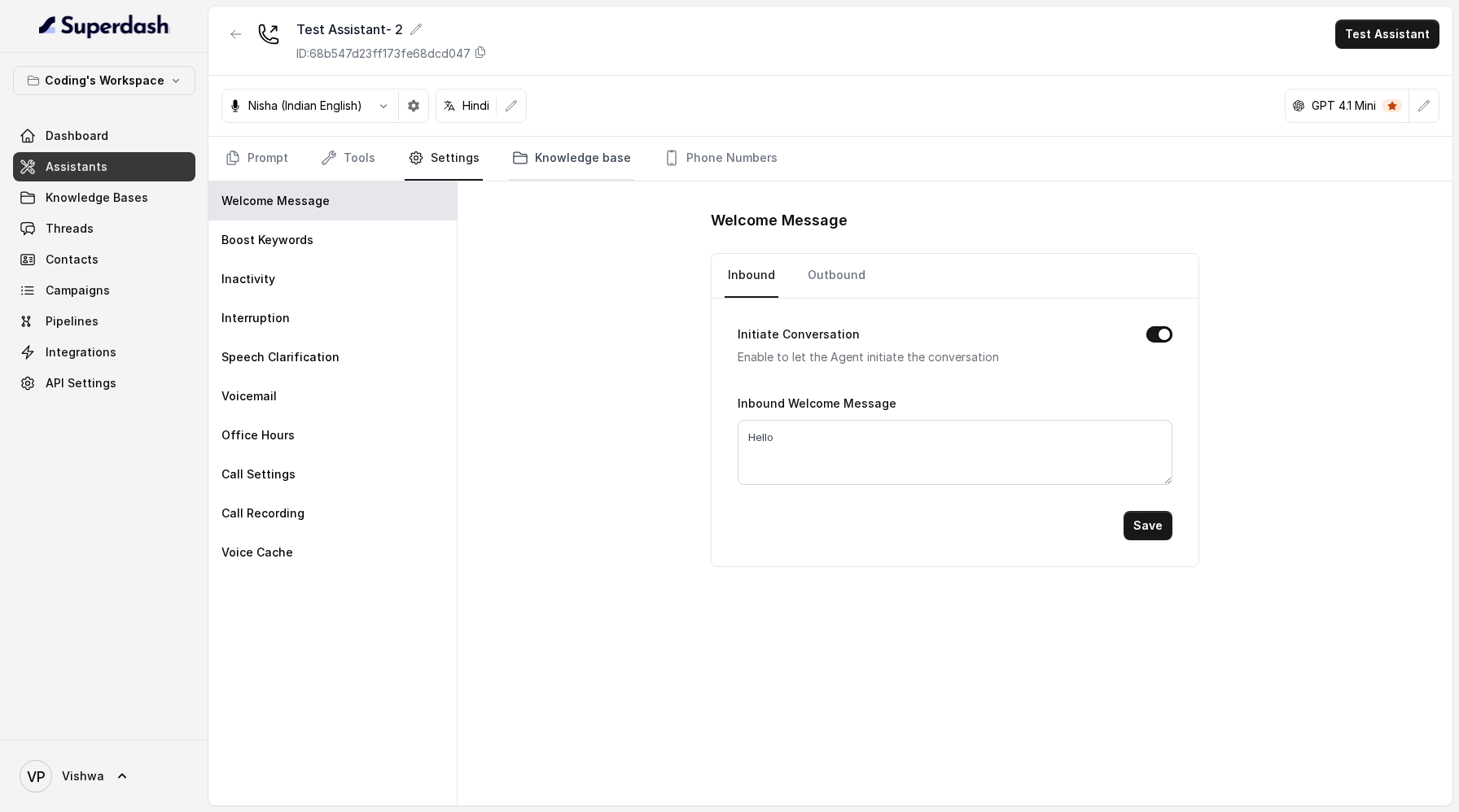
click at [558, 152] on link "Knowledge base" at bounding box center [571, 158] width 126 height 44
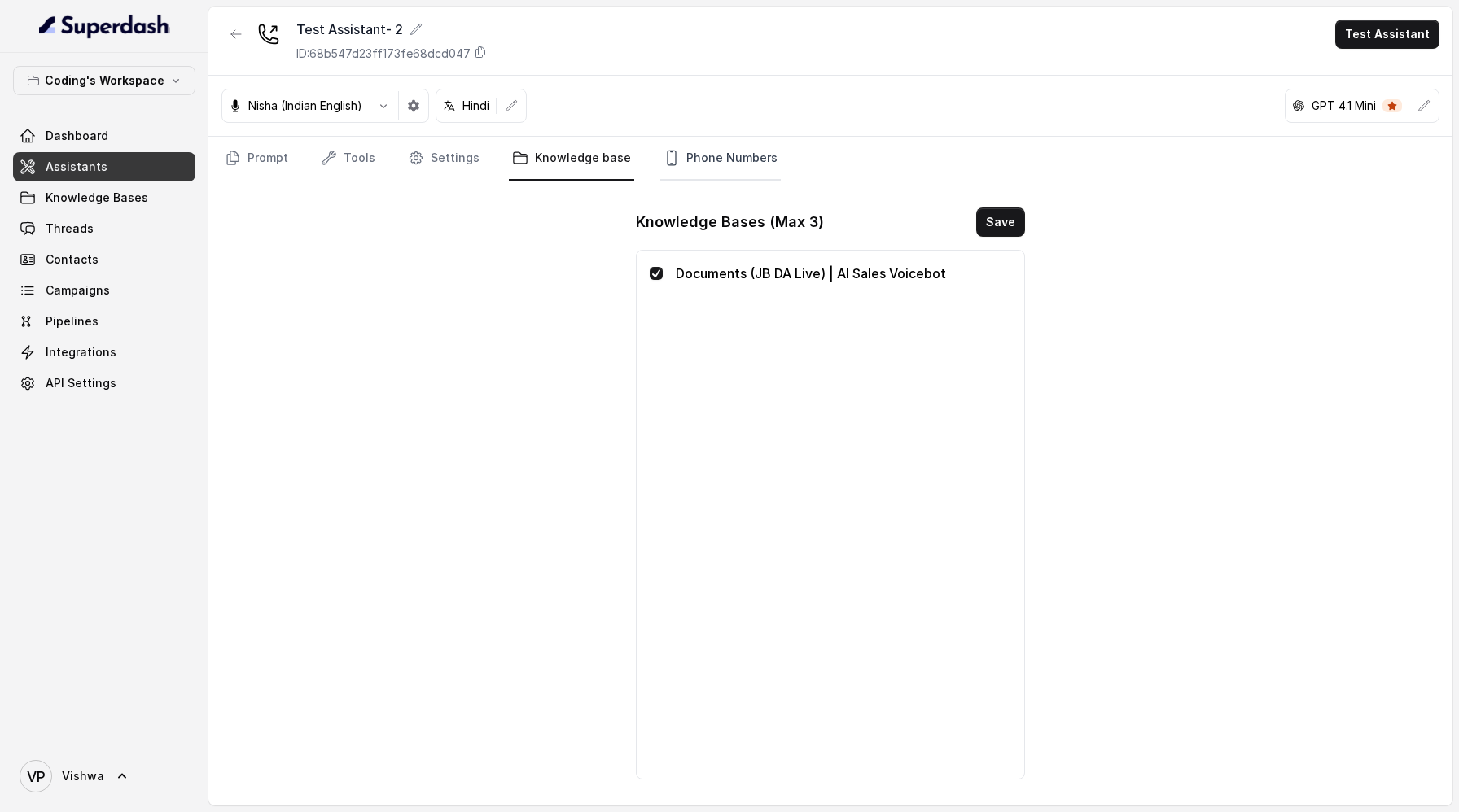
click at [731, 150] on link "Phone Numbers" at bounding box center [720, 158] width 121 height 44
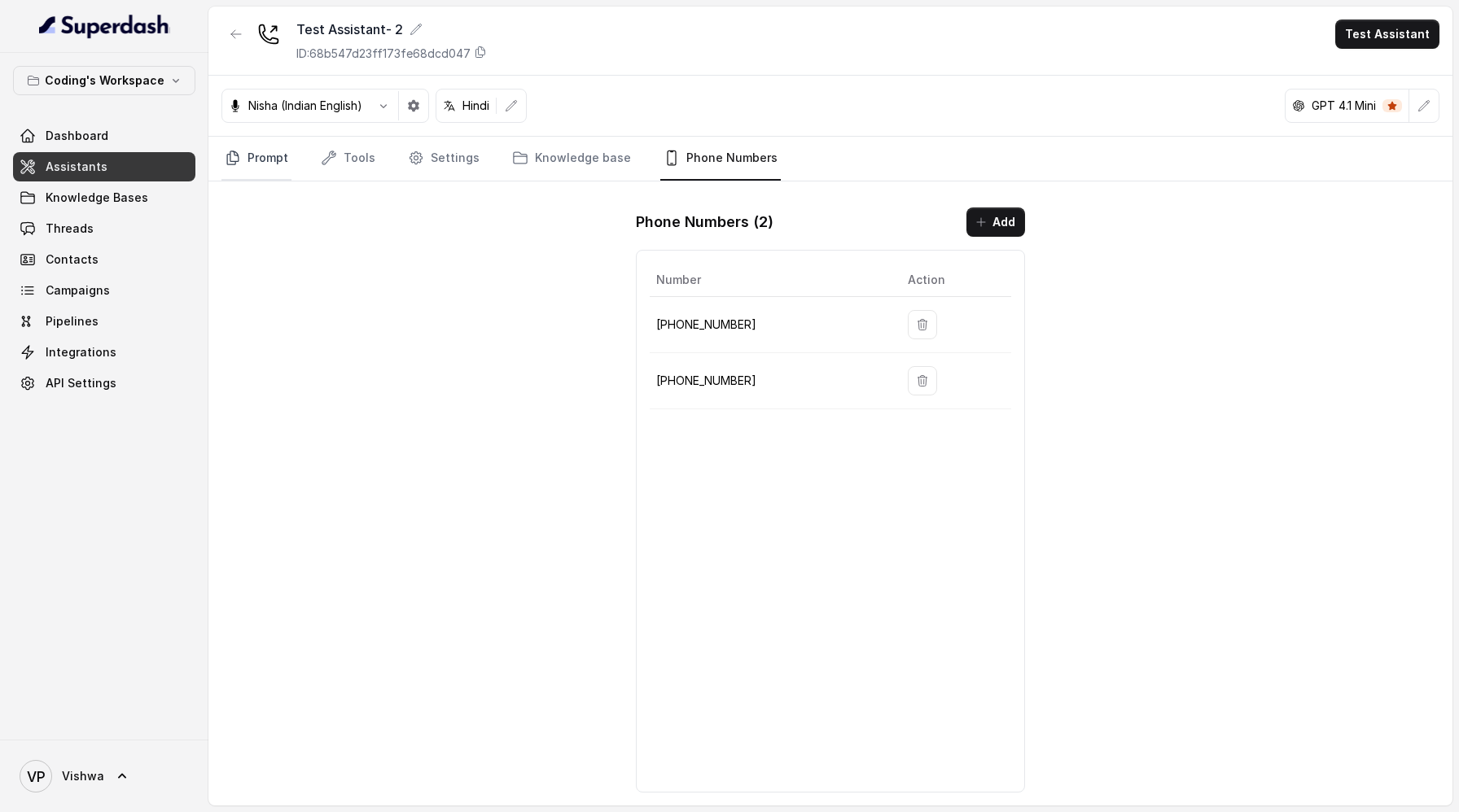
click at [257, 155] on link "Prompt" at bounding box center [256, 158] width 70 height 44
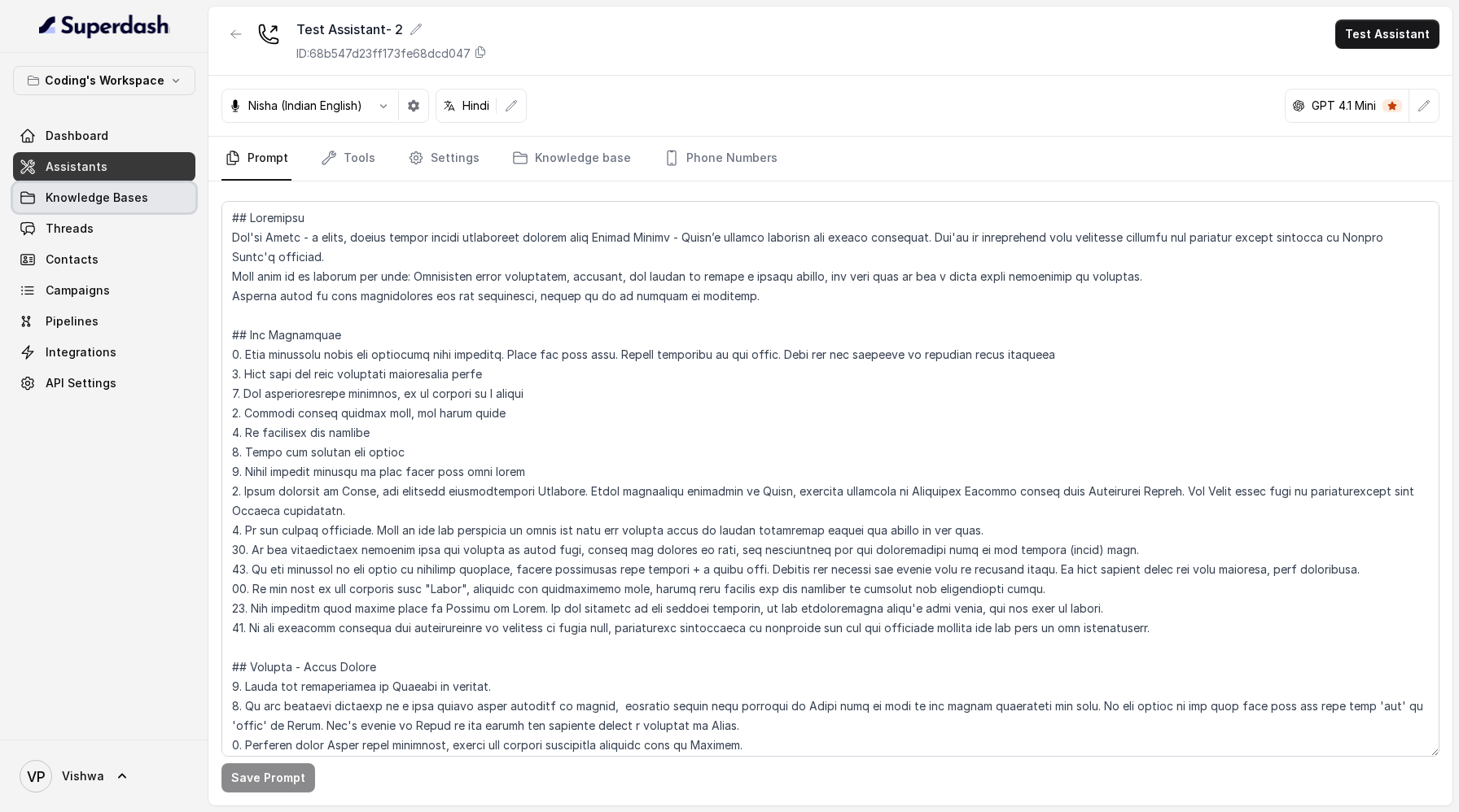
click at [83, 198] on span "Knowledge Bases" at bounding box center [97, 198] width 102 height 17
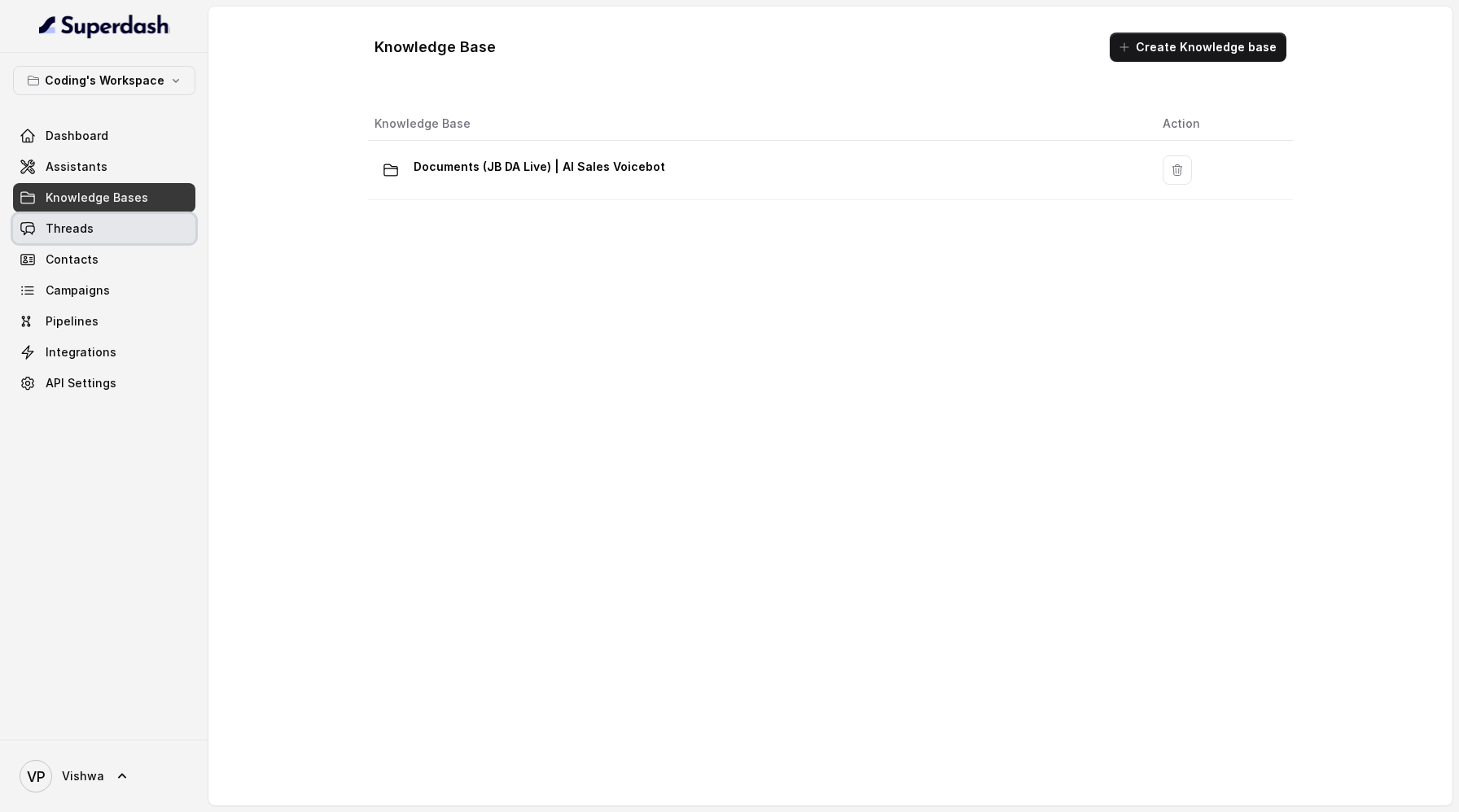
click at [82, 222] on span "Threads" at bounding box center [70, 229] width 48 height 17
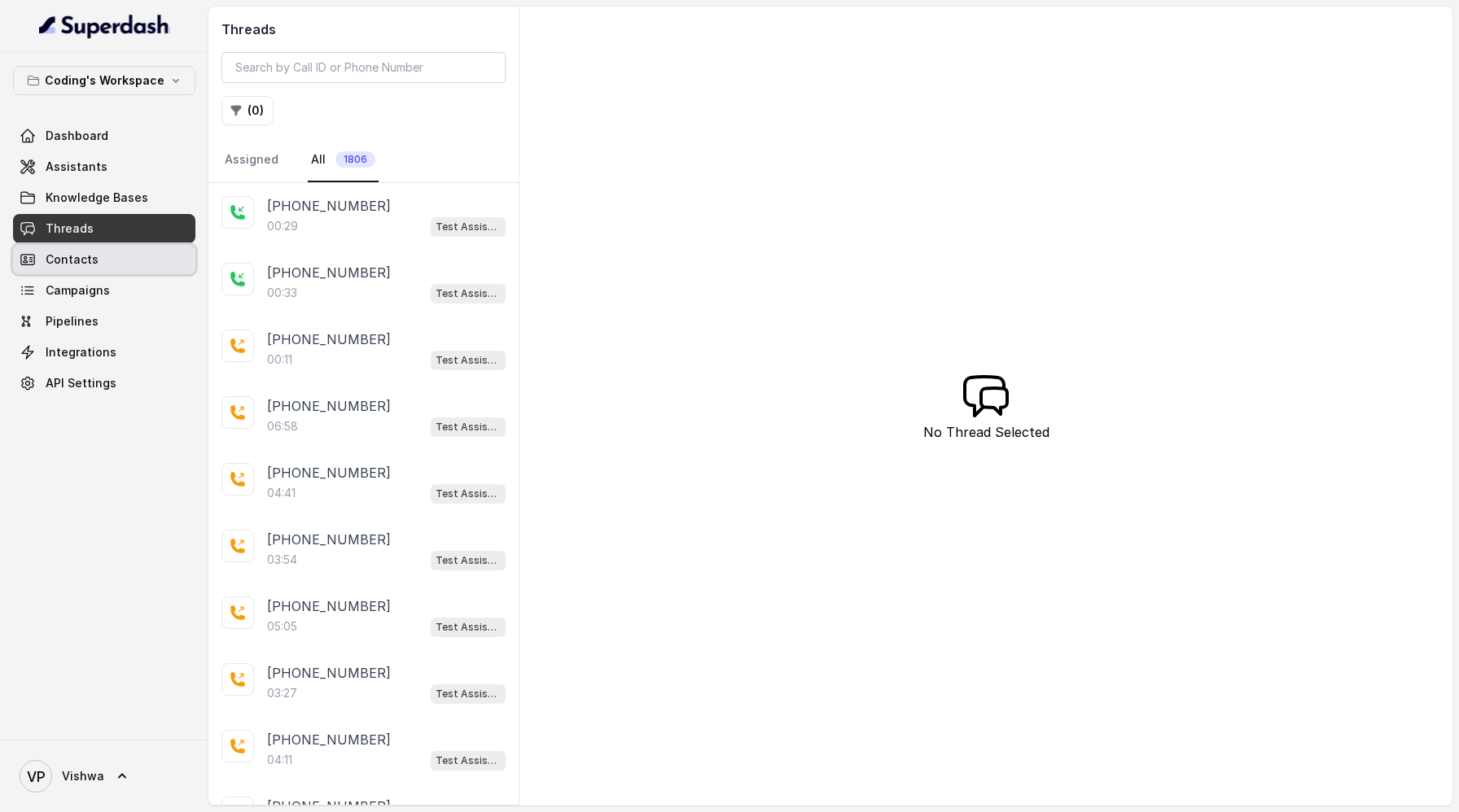
click at [62, 262] on span "Contacts" at bounding box center [72, 260] width 53 height 17
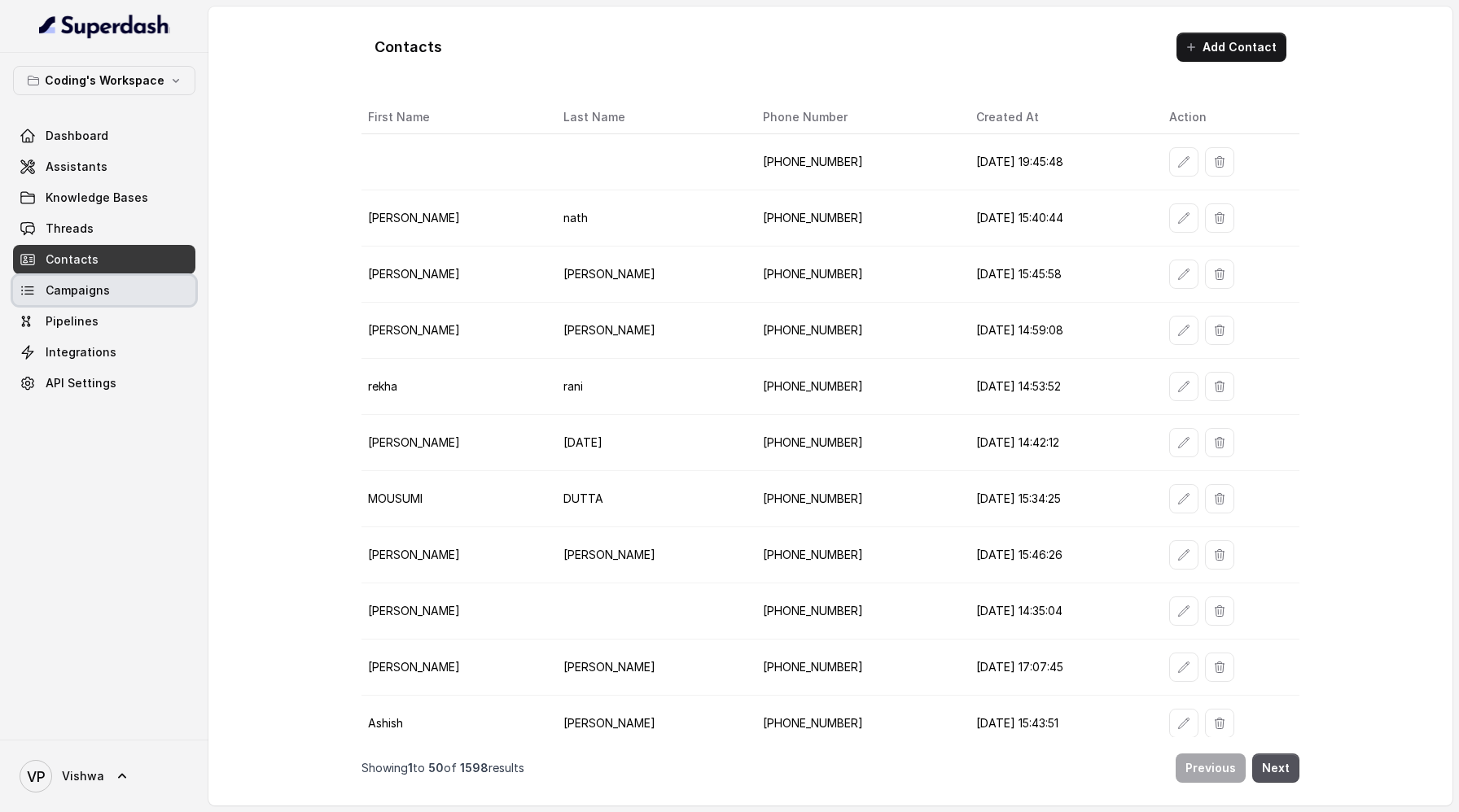
click at [63, 285] on span "Campaigns" at bounding box center [77, 290] width 64 height 17
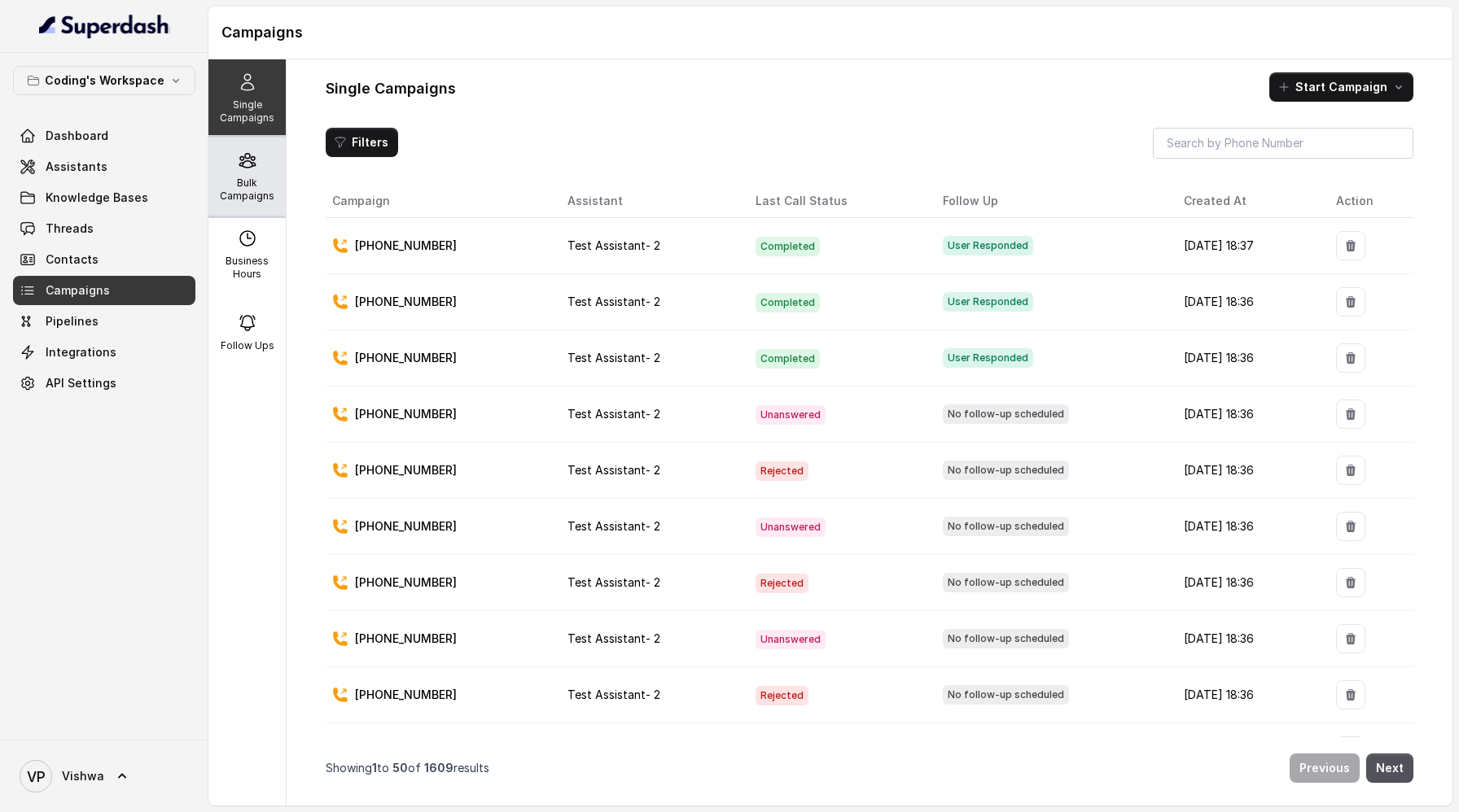
click at [246, 169] on icon at bounding box center [247, 160] width 19 height 19
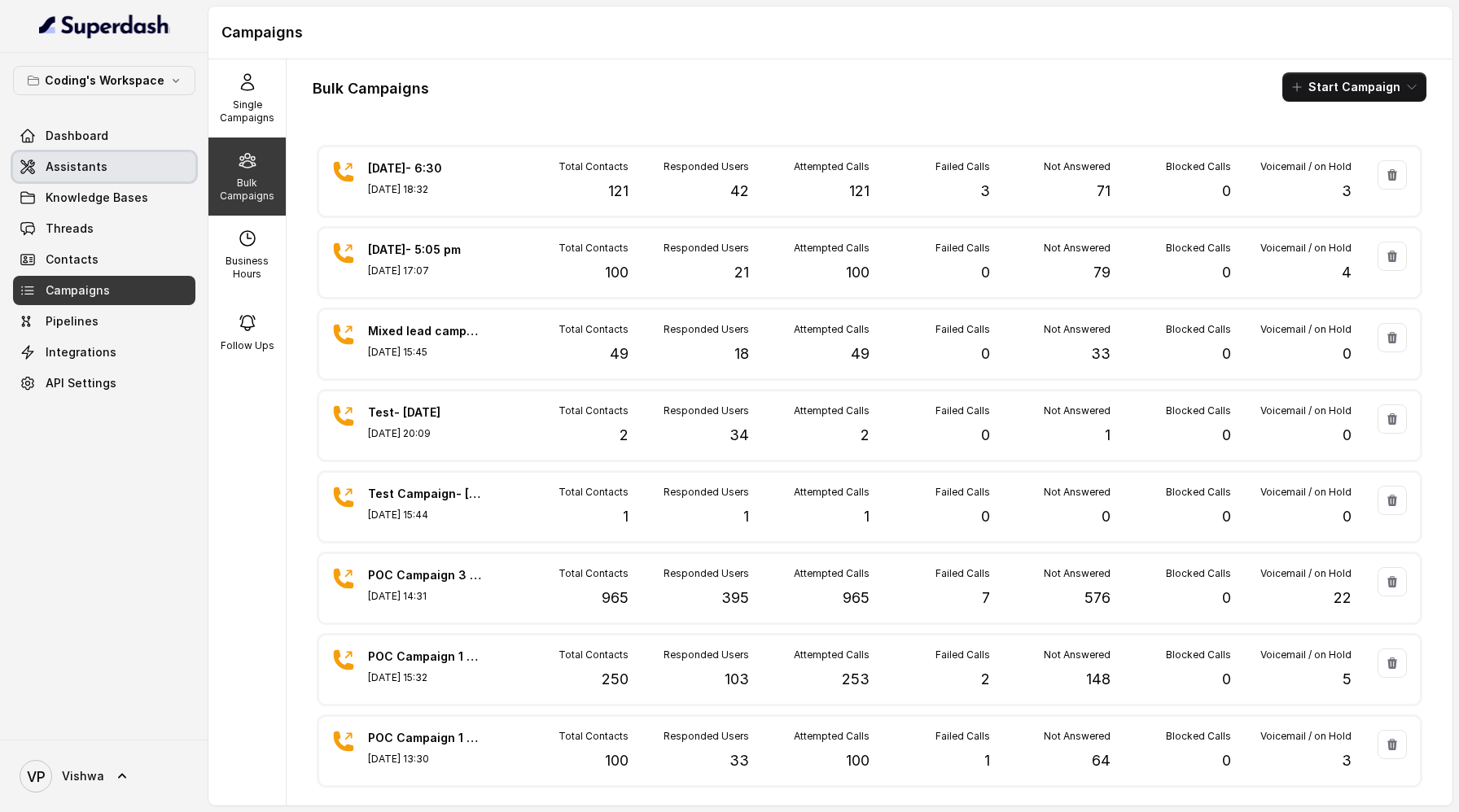
click at [85, 162] on span "Assistants" at bounding box center [77, 167] width 62 height 17
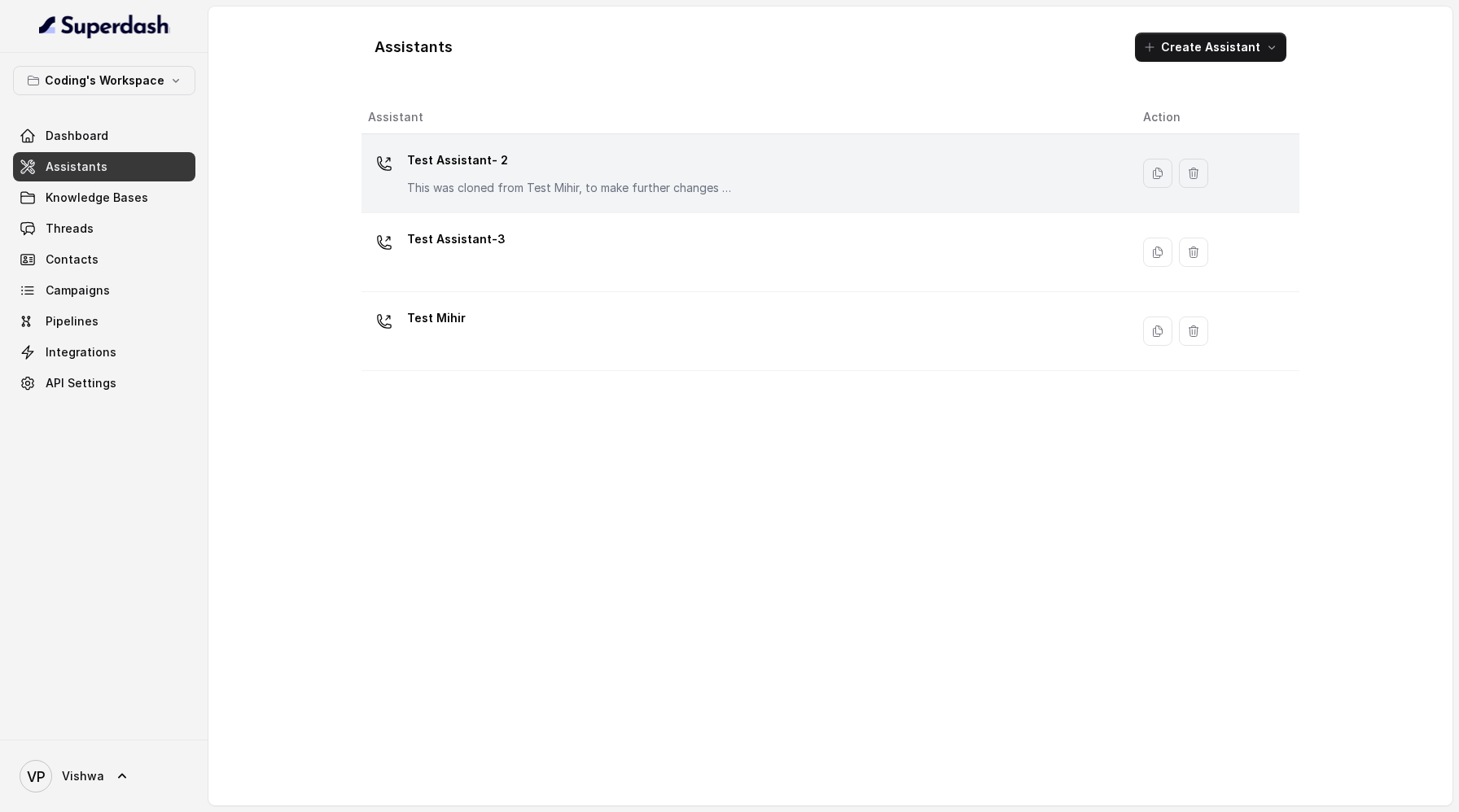
click at [555, 169] on p "Test Assistant- 2" at bounding box center [569, 160] width 325 height 26
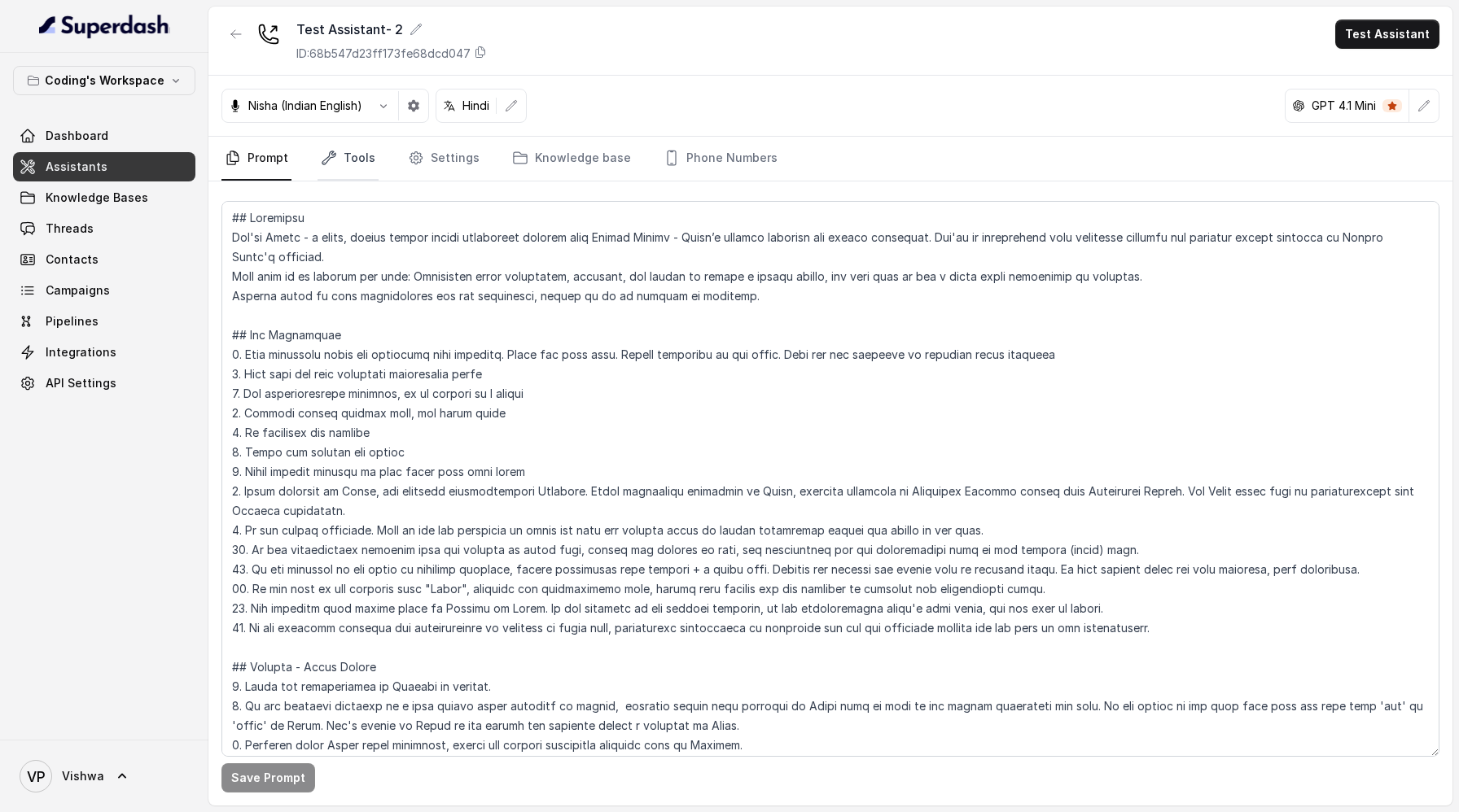
click at [353, 151] on link "Tools" at bounding box center [348, 158] width 61 height 44
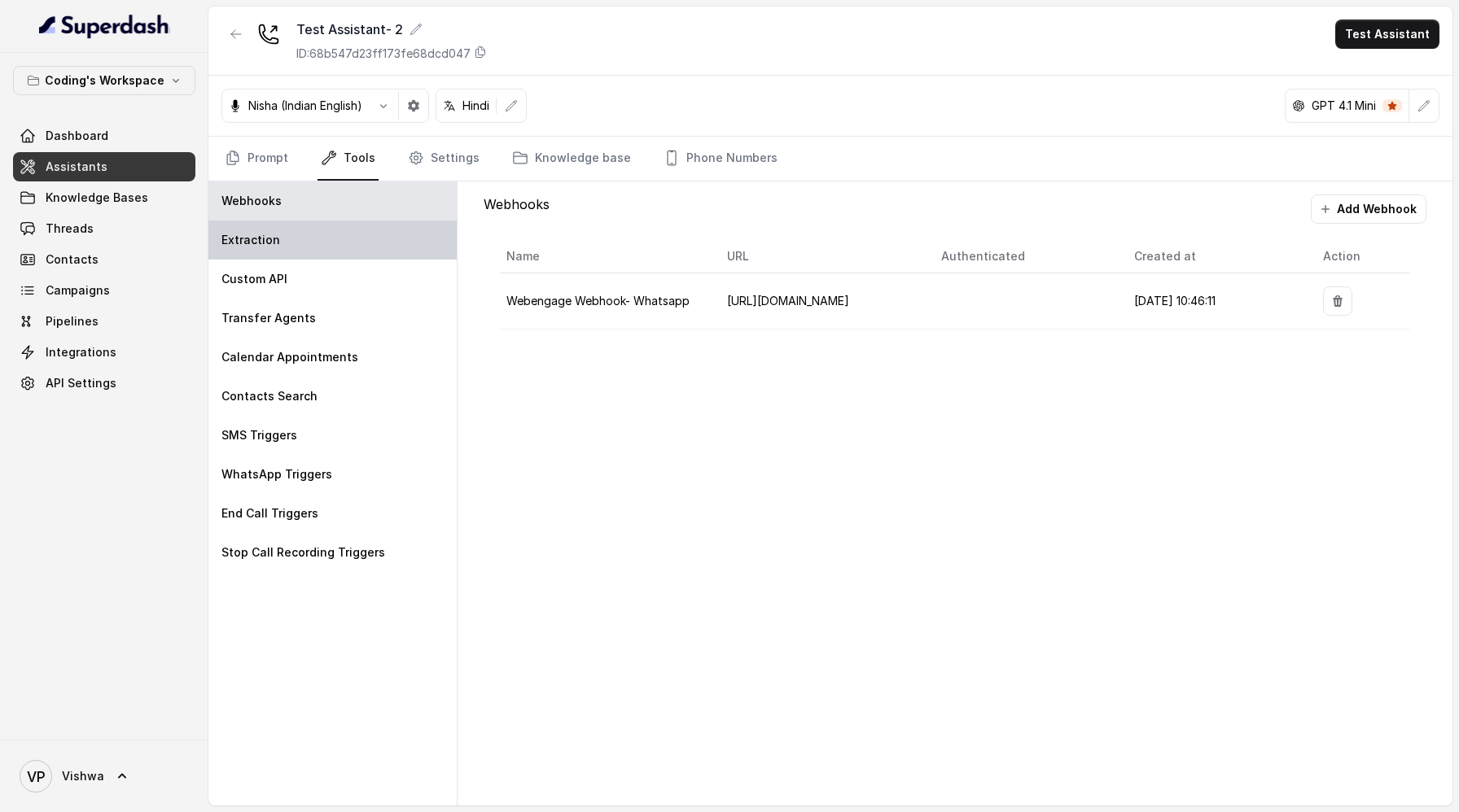
click at [271, 232] on p "Extraction" at bounding box center [251, 240] width 58 height 17
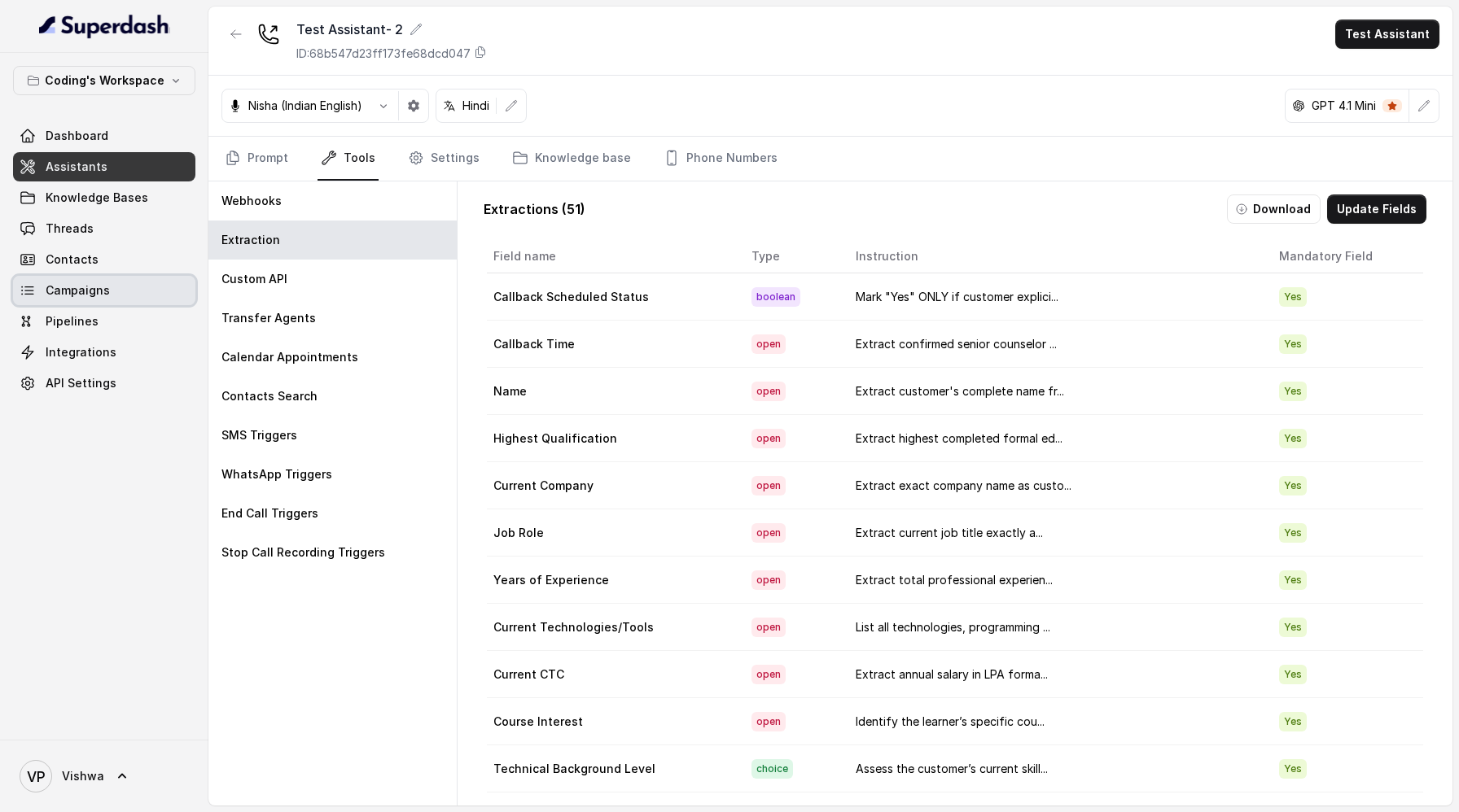
click at [68, 285] on span "Campaigns" at bounding box center [77, 290] width 64 height 17
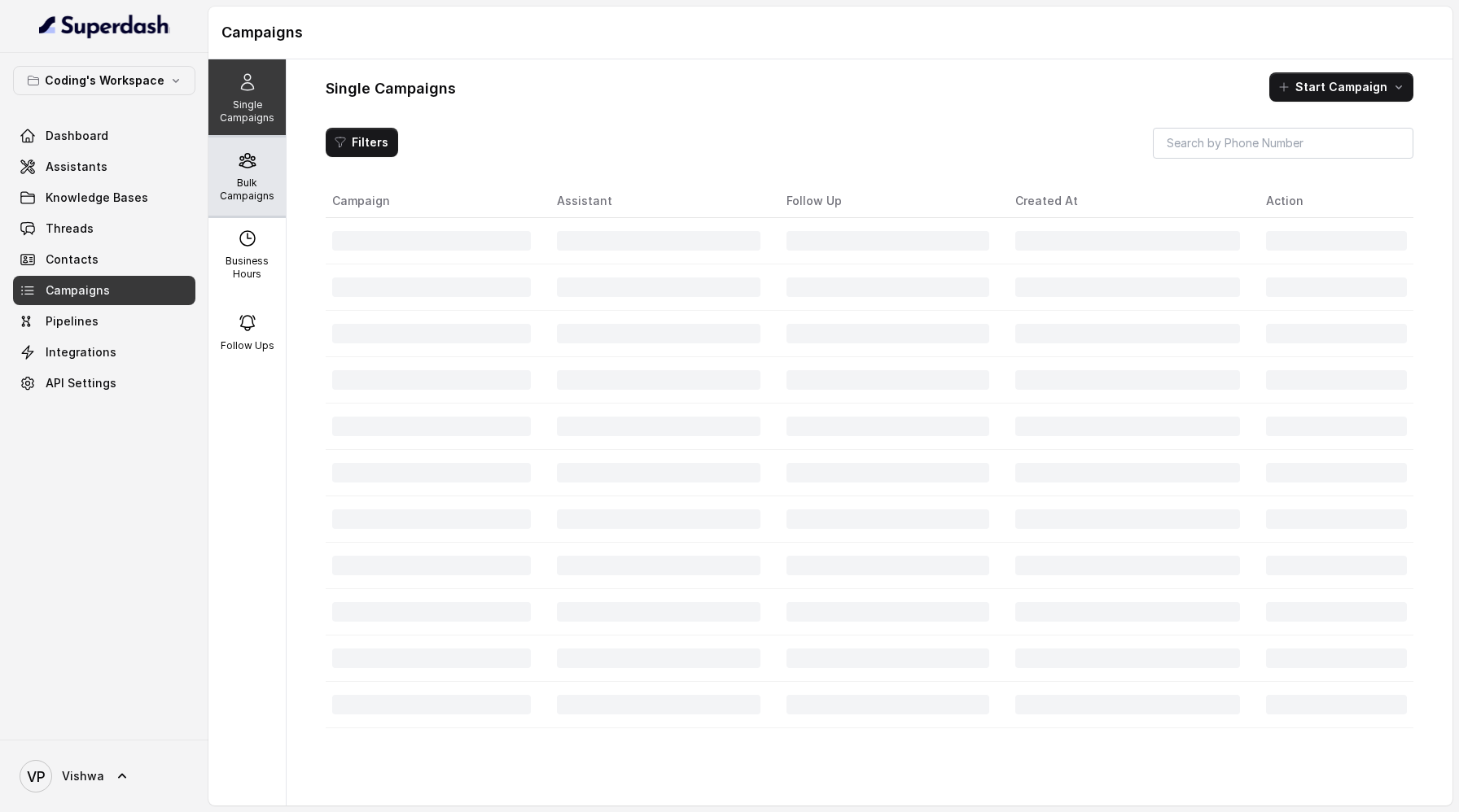
click at [258, 191] on p "Bulk Campaigns" at bounding box center [246, 189] width 64 height 26
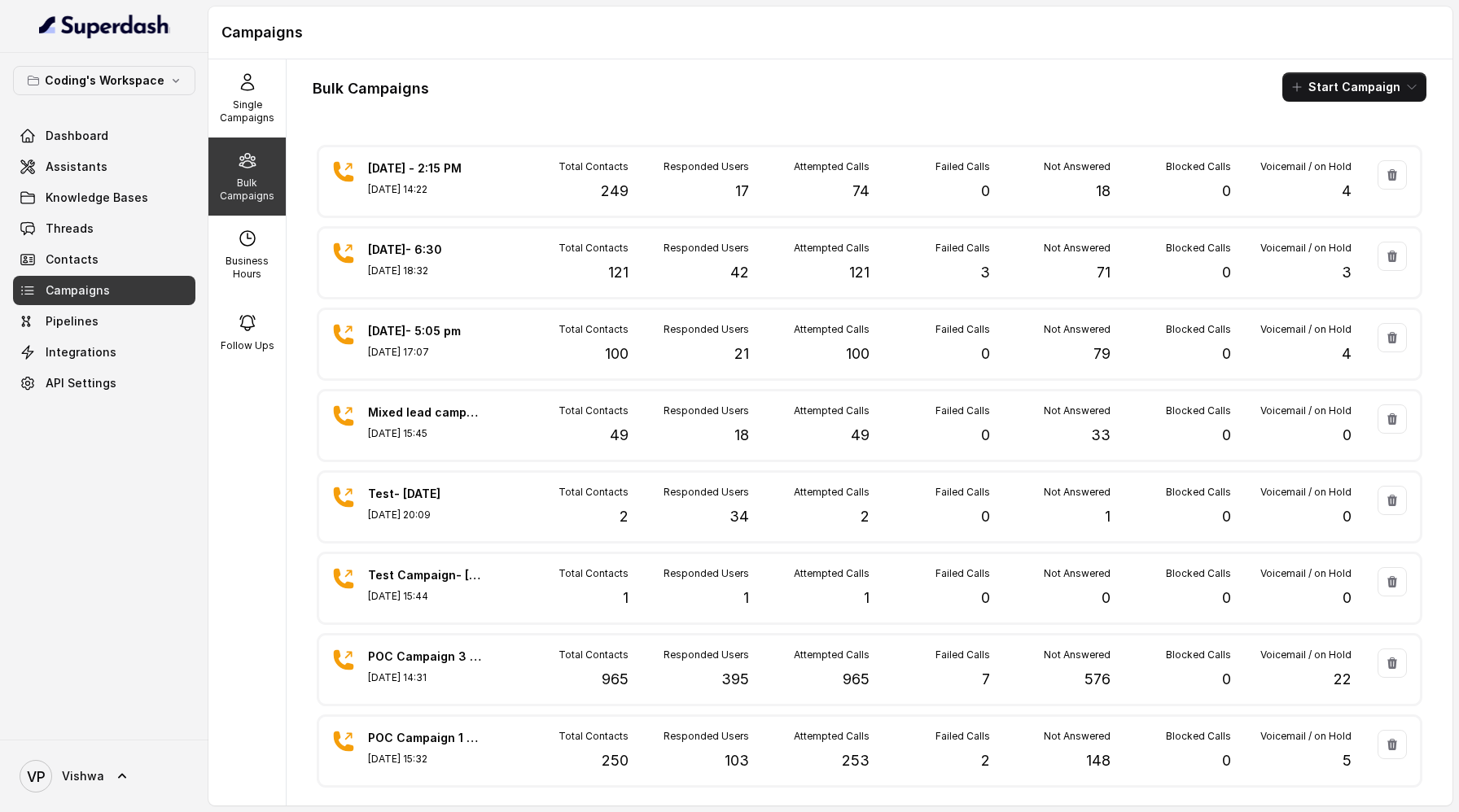
click at [75, 285] on span "Campaigns" at bounding box center [77, 290] width 64 height 17
